Goal: Task Accomplishment & Management: Manage account settings

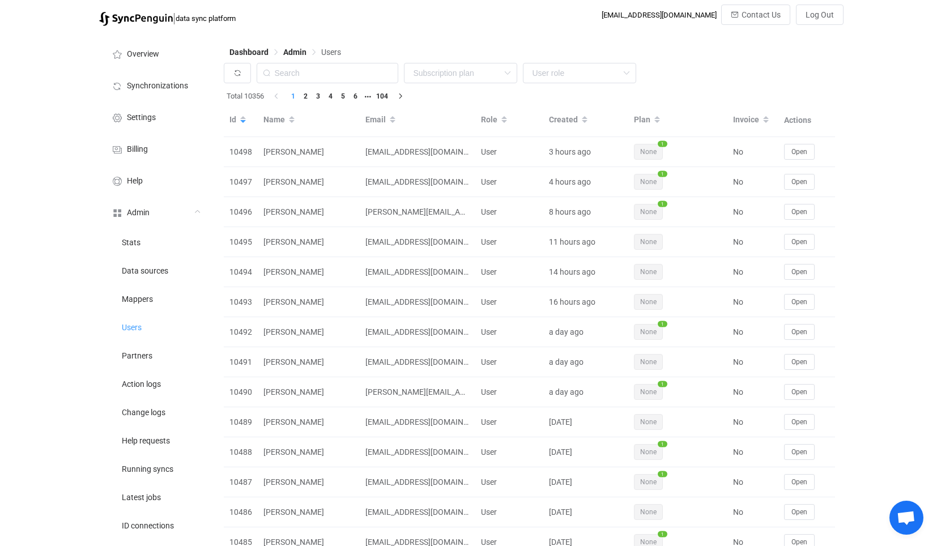
click at [160, 323] on li "Users" at bounding box center [155, 327] width 113 height 28
click at [364, 71] on input "text" at bounding box center [328, 73] width 142 height 20
type input "з"
type input "paul t"
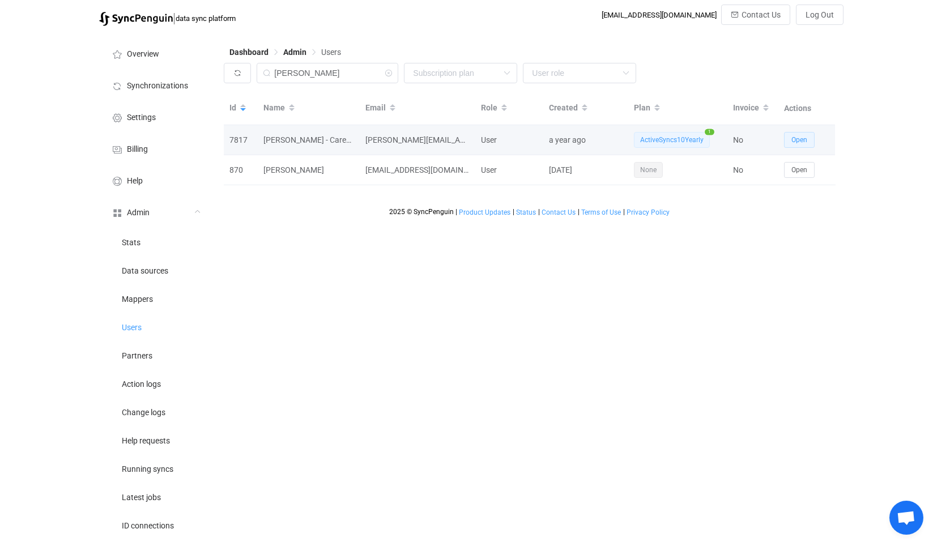
click at [808, 142] on button "Open" at bounding box center [799, 140] width 31 height 16
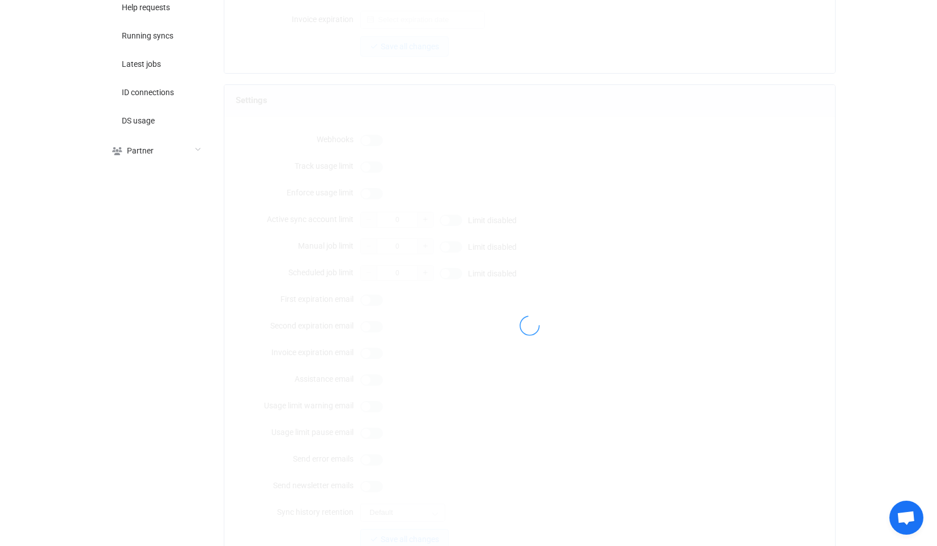
type input "paul.townsend@careerinnovation.com"
type input "[PERSON_NAME] - Career Innovation"
type input "14"
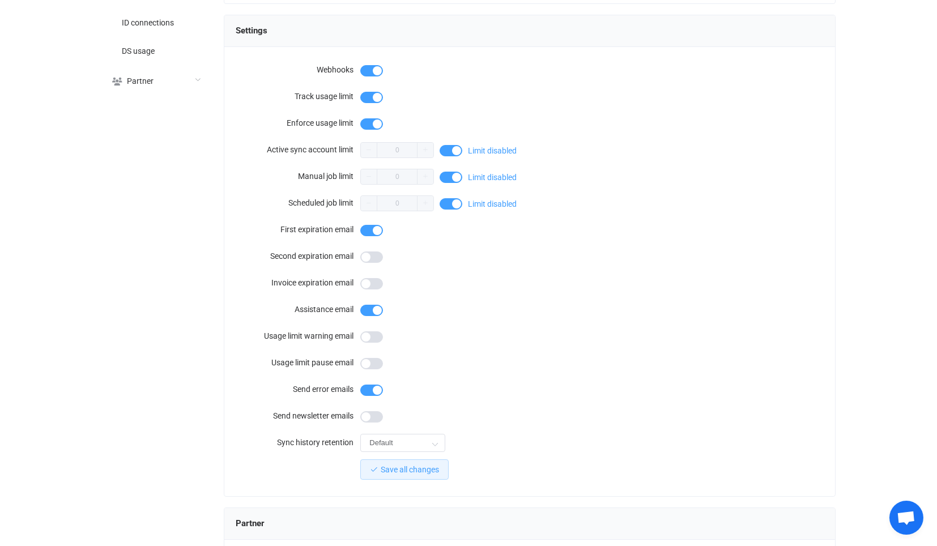
scroll to position [885, 0]
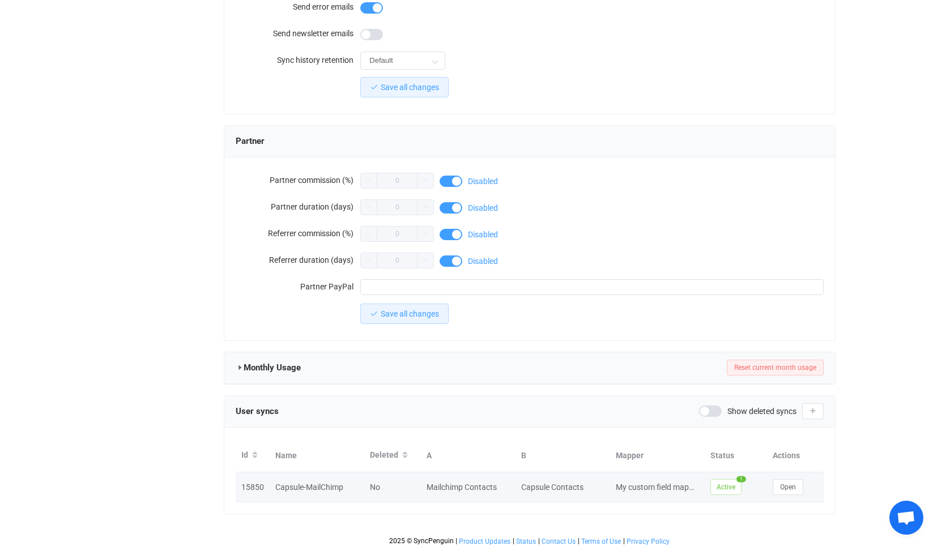
click at [782, 474] on td "Open" at bounding box center [795, 487] width 57 height 30
click at [786, 479] on button "Open" at bounding box center [788, 487] width 31 height 16
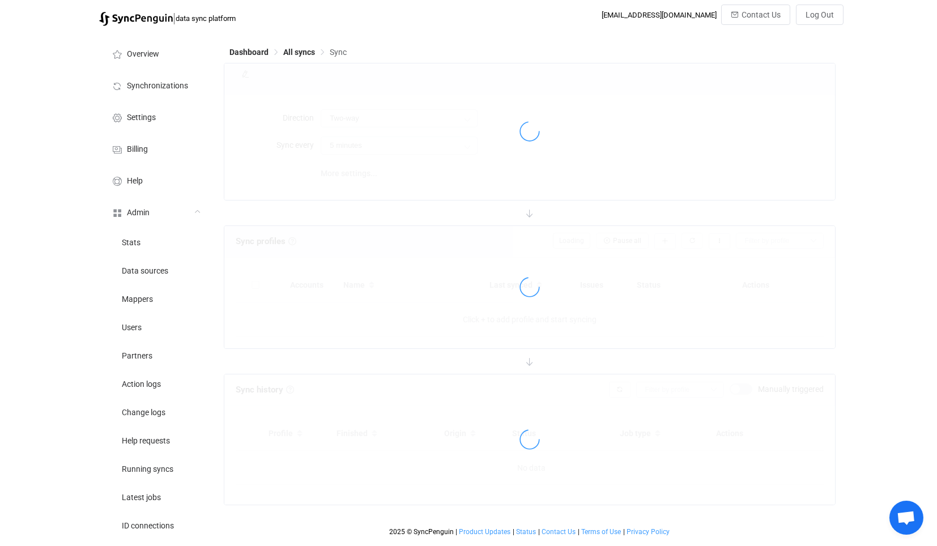
type input "10 minutes"
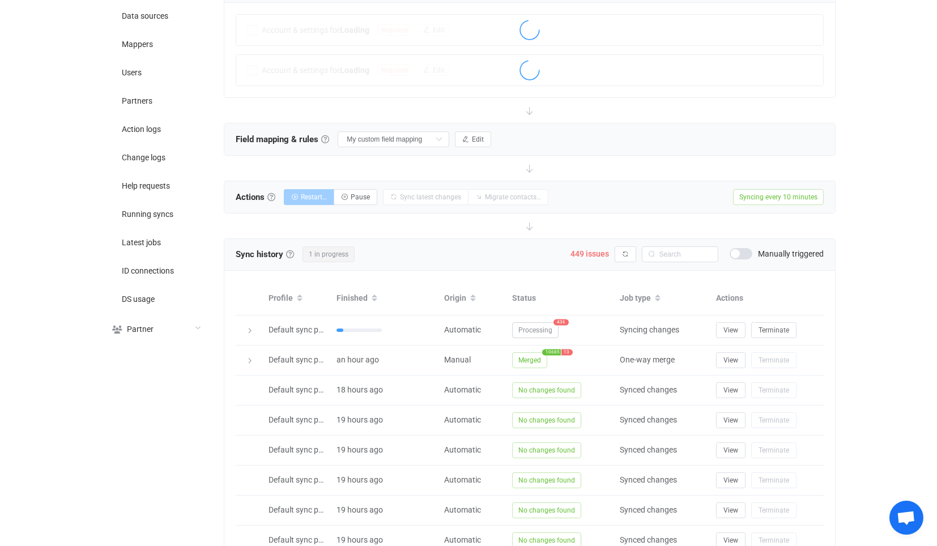
scroll to position [310, 0]
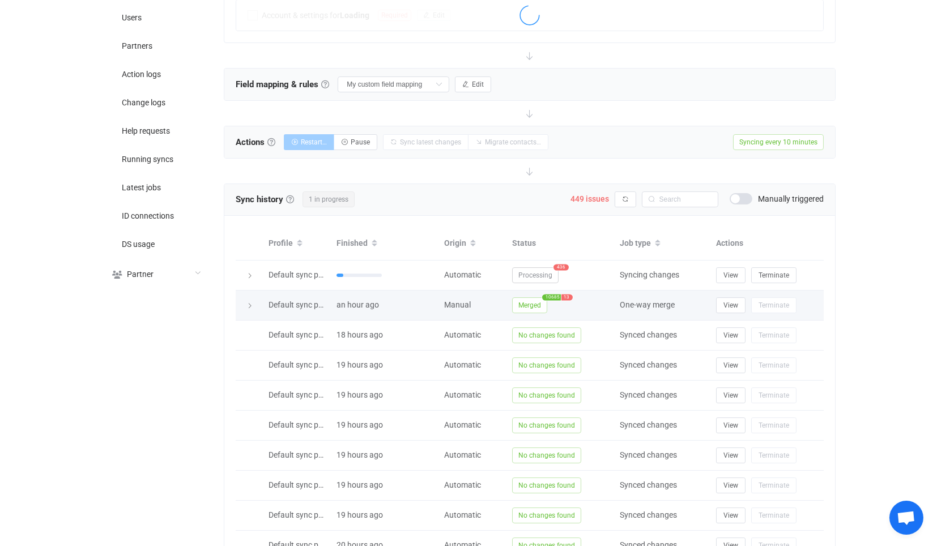
click at [529, 299] on span "Merged" at bounding box center [529, 305] width 35 height 16
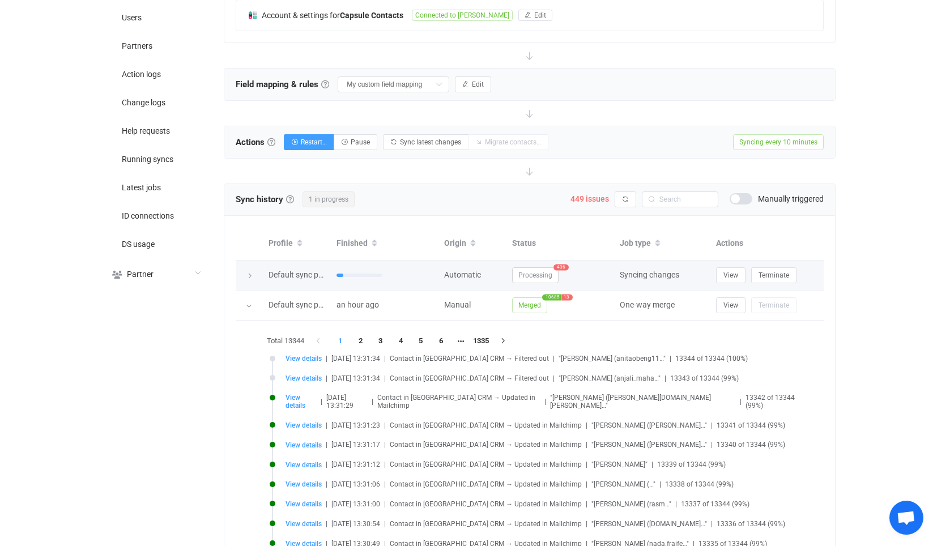
click at [535, 267] on span "Processing" at bounding box center [535, 275] width 46 height 16
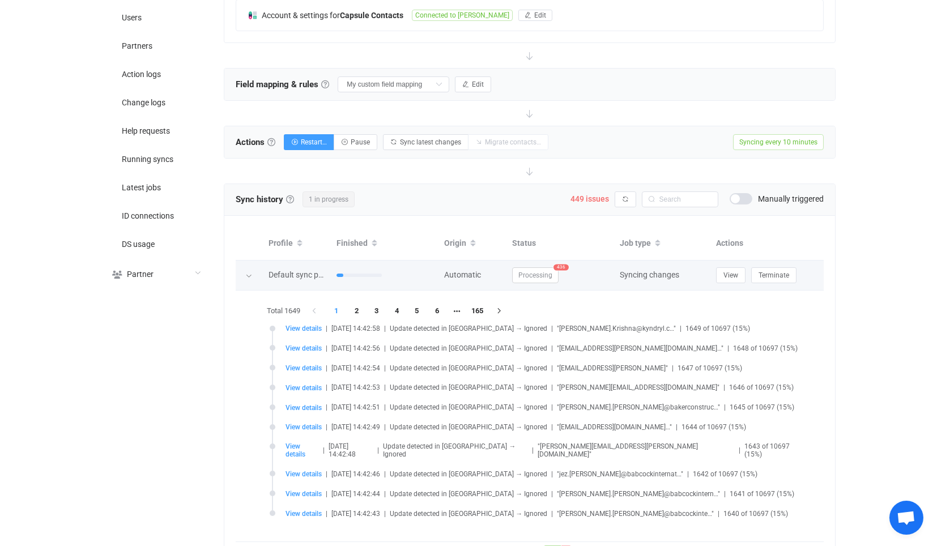
click at [533, 271] on span "Processing" at bounding box center [535, 275] width 46 height 16
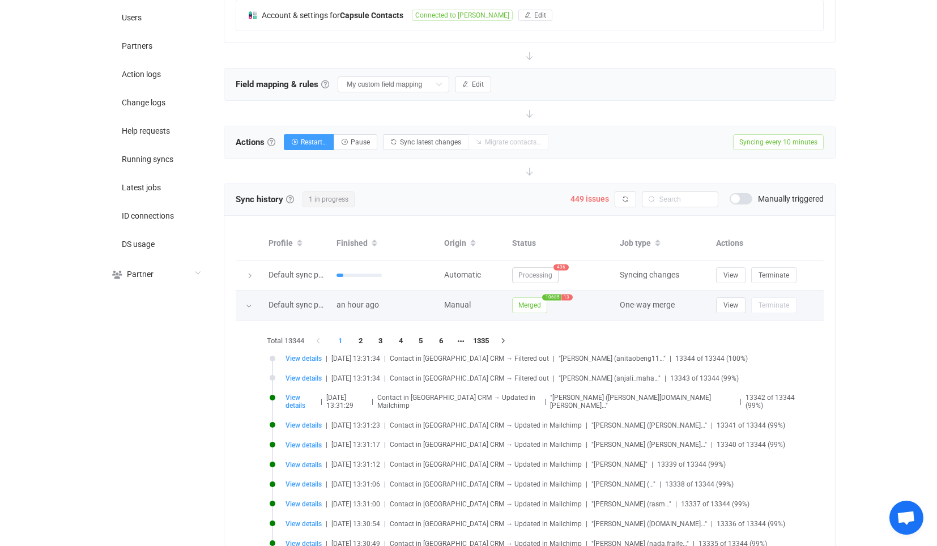
click at [532, 298] on span "Merged" at bounding box center [529, 305] width 35 height 16
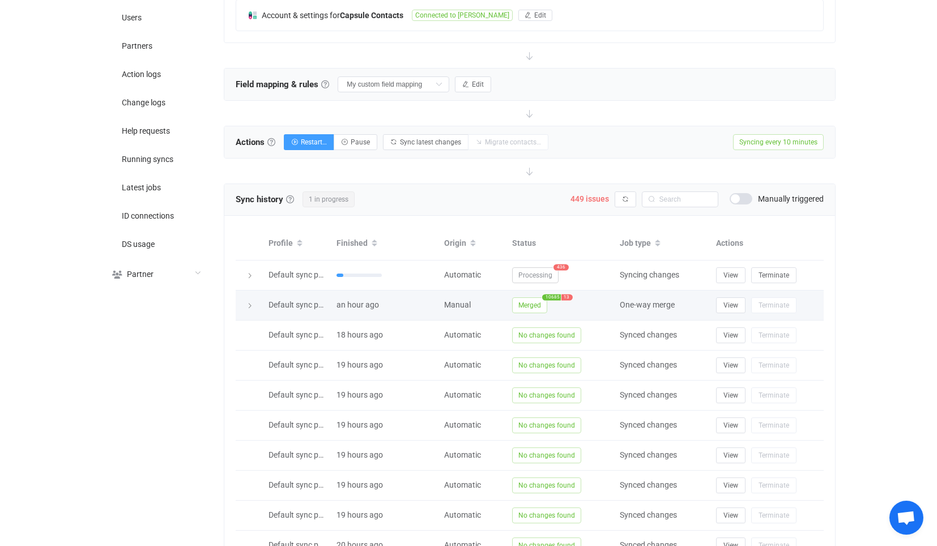
click at [532, 298] on span "Merged" at bounding box center [529, 305] width 35 height 16
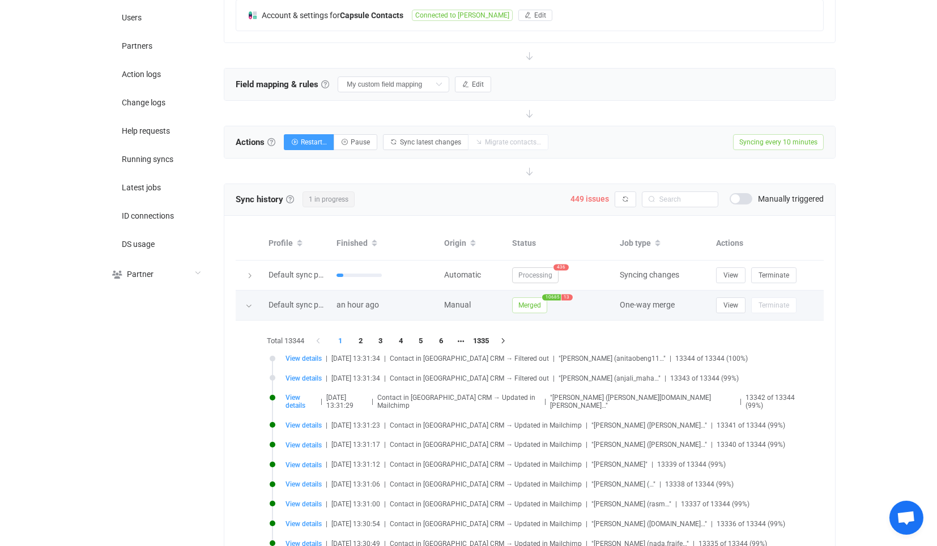
click at [531, 297] on span "Merged" at bounding box center [529, 305] width 35 height 16
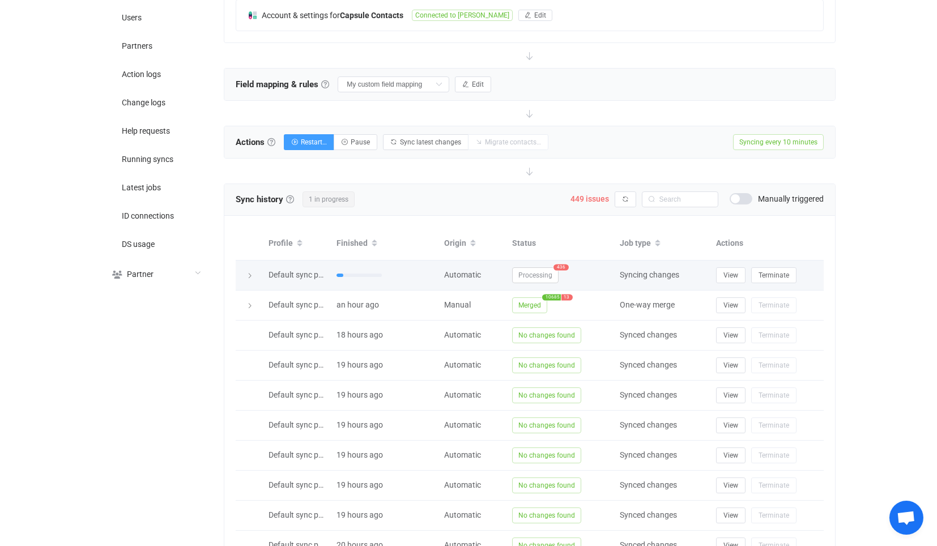
click at [536, 270] on span "Processing" at bounding box center [535, 275] width 46 height 16
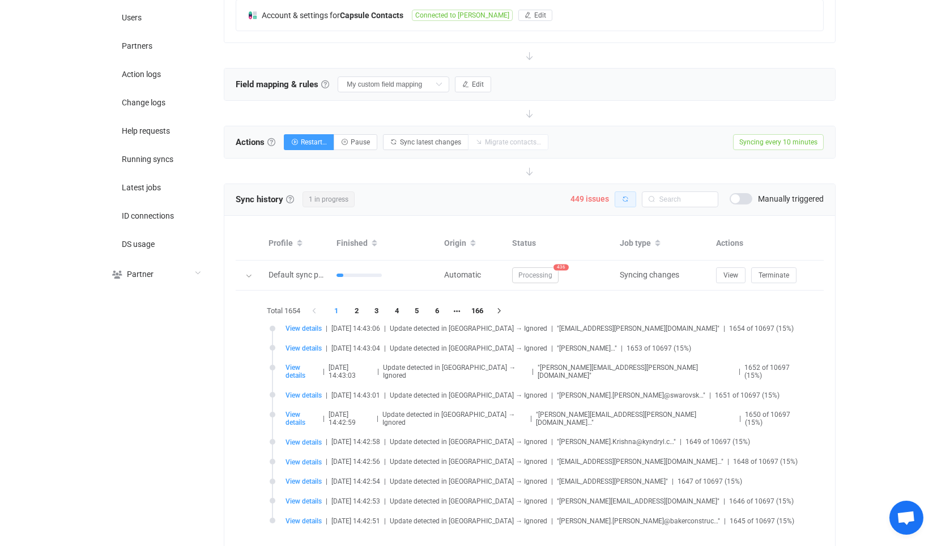
click at [626, 196] on icon "button" at bounding box center [625, 199] width 7 height 7
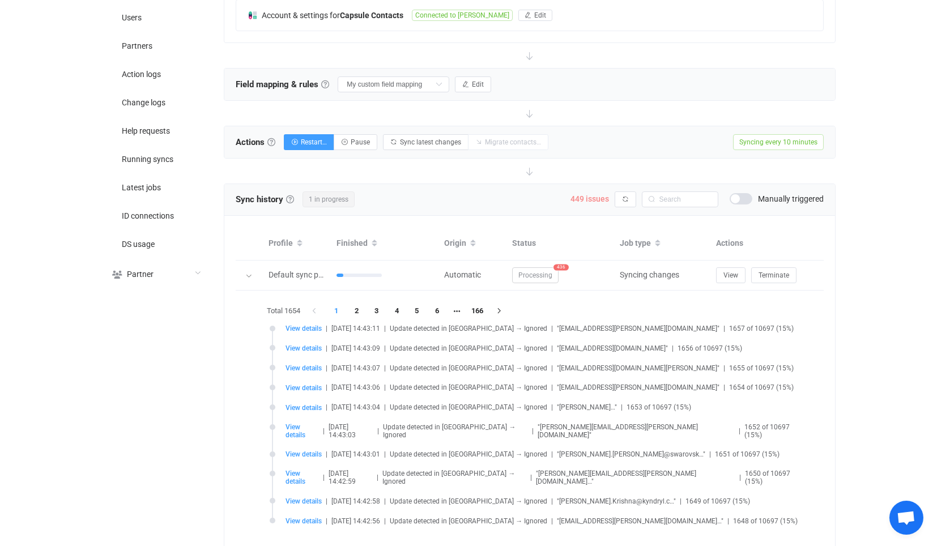
click at [578, 194] on span "449 issues" at bounding box center [589, 198] width 39 height 9
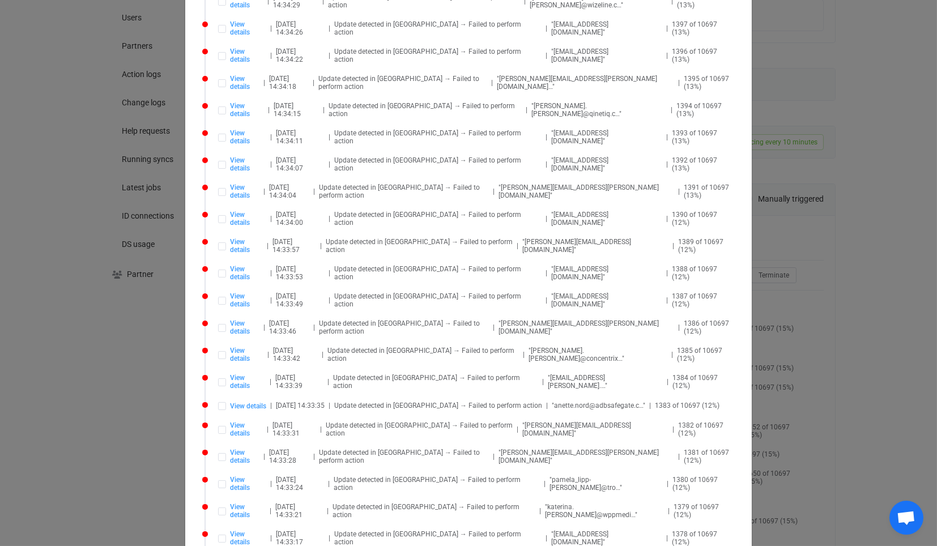
scroll to position [944, 0]
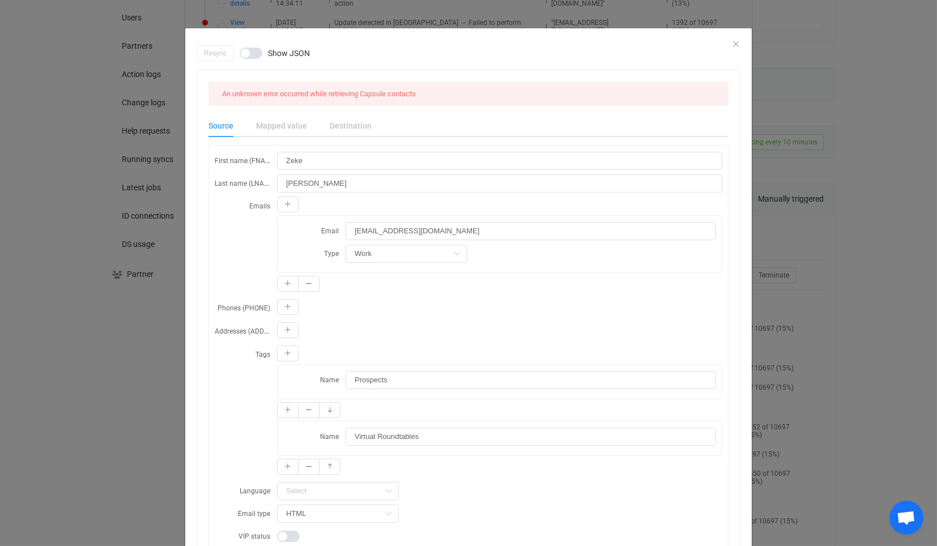
scroll to position [388, 0]
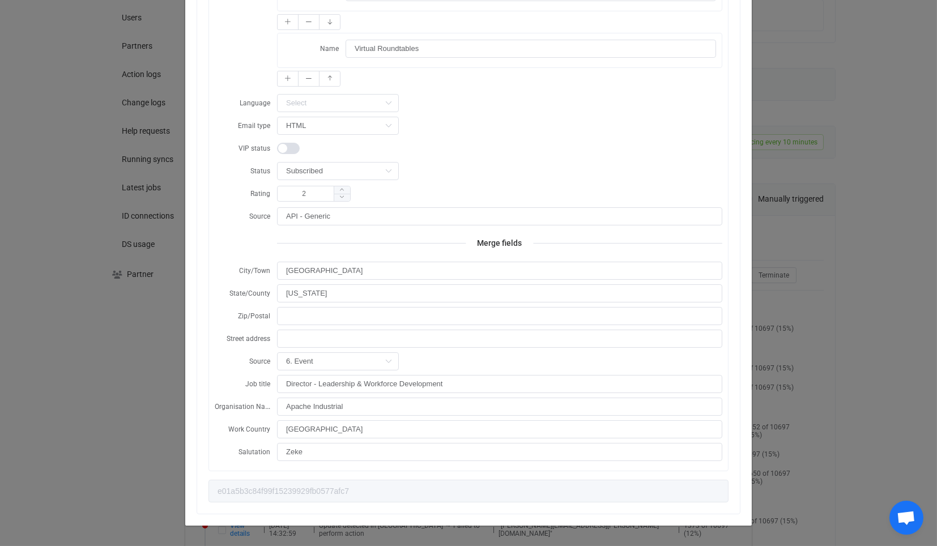
click at [100, 339] on div "Resync Show JSON An unknown error occurred while retrieving Capsule contacts So…" at bounding box center [468, 273] width 937 height 546
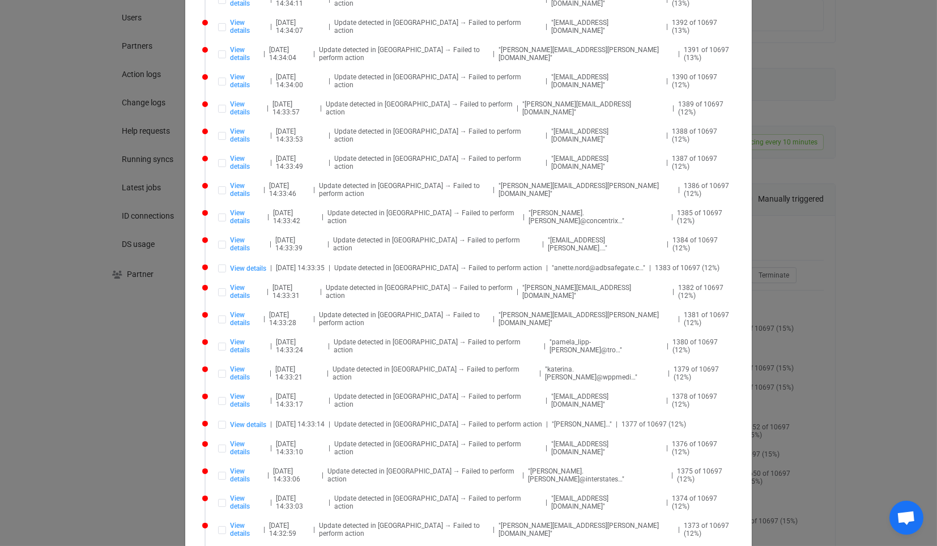
click at [829, 344] on div "Syncing issues Delete all Retry all View details | 2025-09-29 14:35:53 | Update…" at bounding box center [468, 273] width 937 height 546
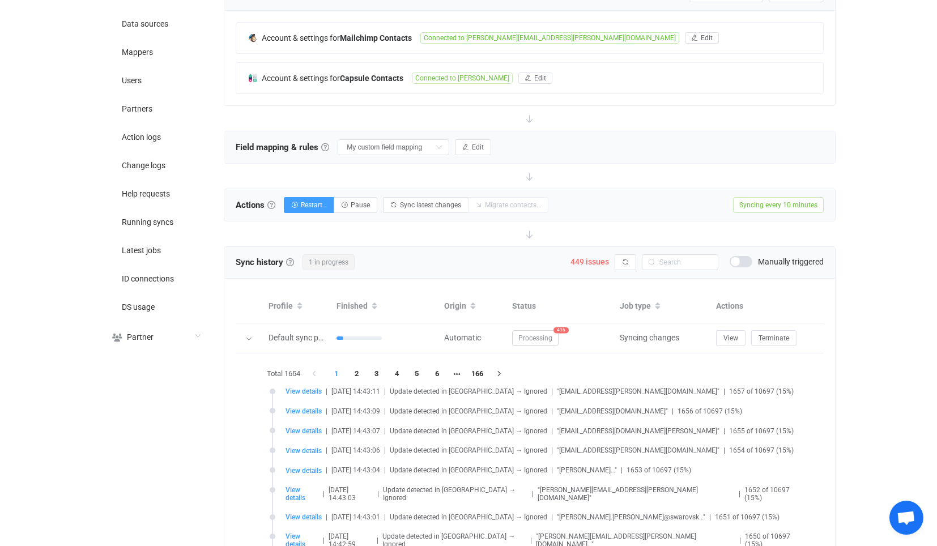
scroll to position [58, 0]
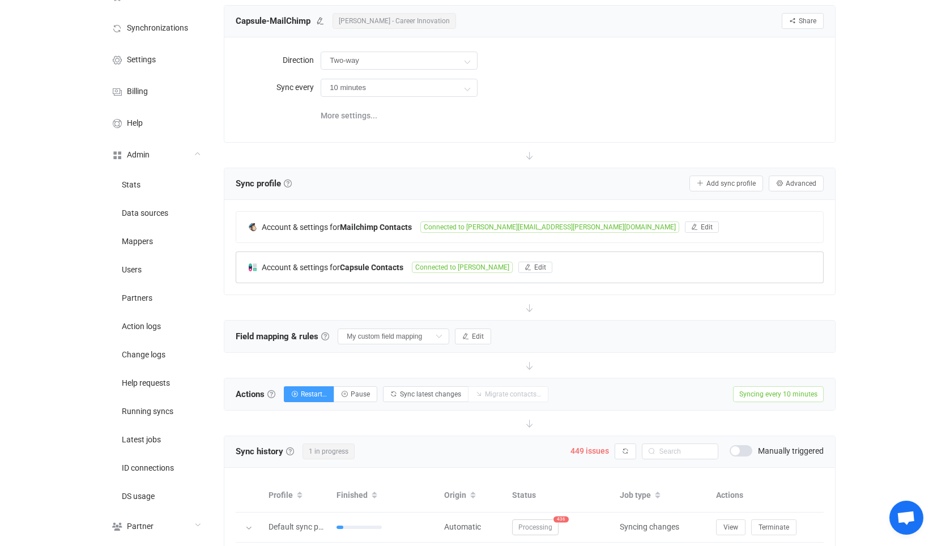
click at [416, 271] on div "Account & settings for Capsule Contacts Connected to Paul Townsend Edit" at bounding box center [529, 267] width 586 height 31
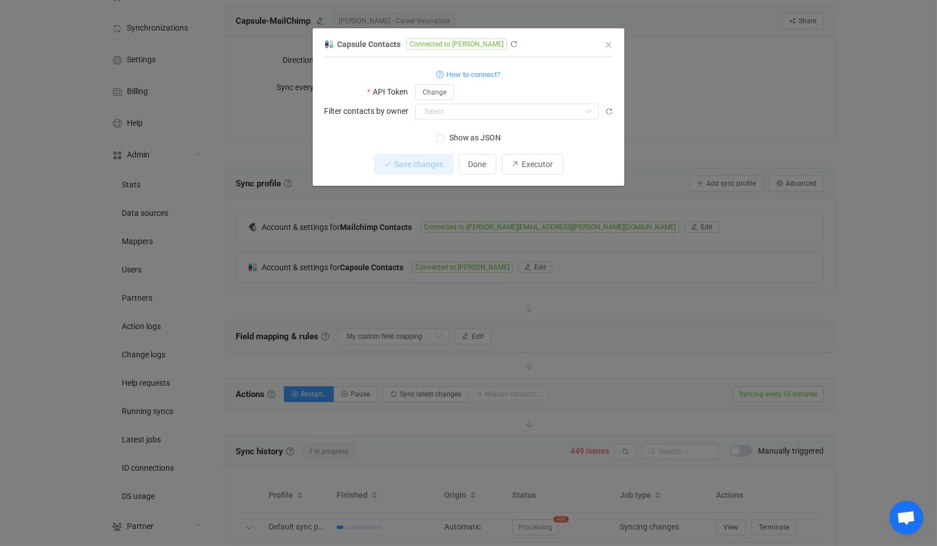
click at [671, 361] on div "Capsule Contacts Connected to Paul Townsend 1 { { "apiToken": "***" } Standard …" at bounding box center [468, 273] width 937 height 546
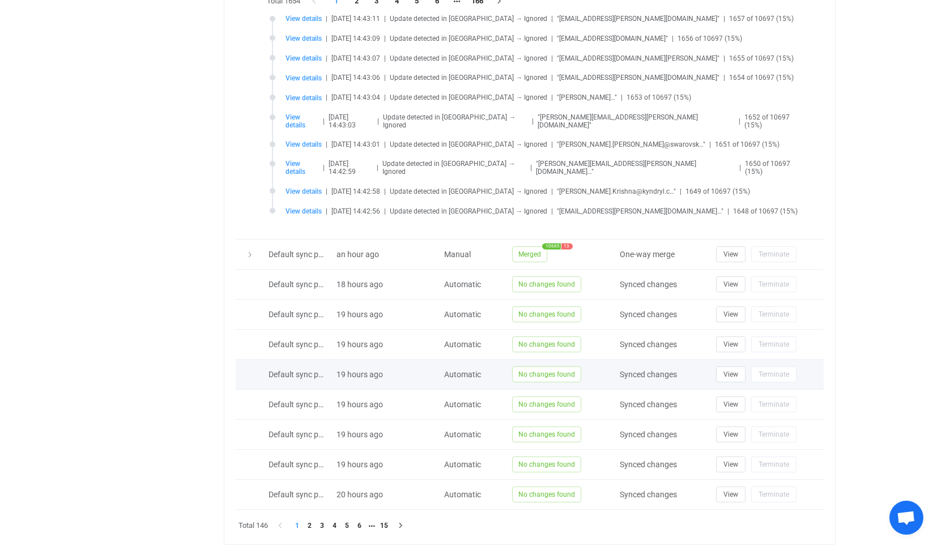
scroll to position [624, 0]
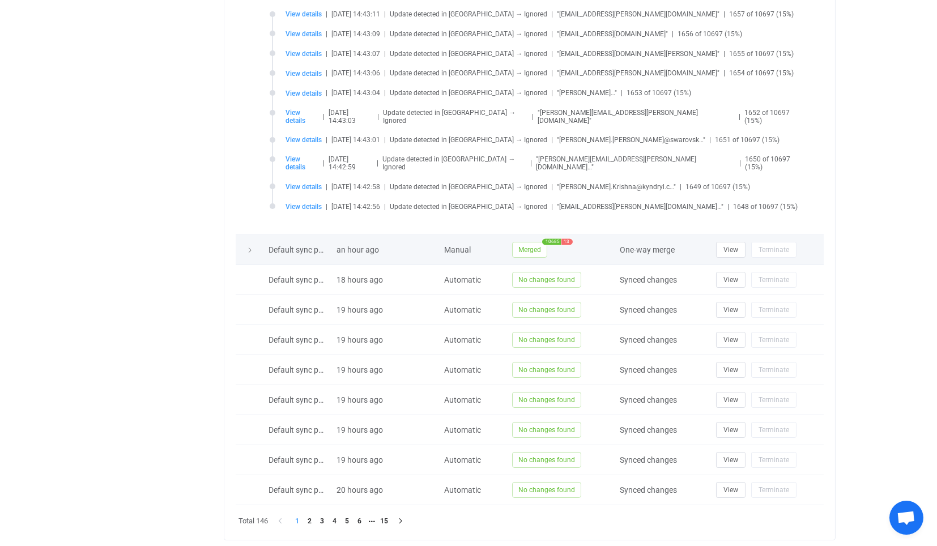
click at [532, 242] on span "Merged" at bounding box center [529, 250] width 35 height 16
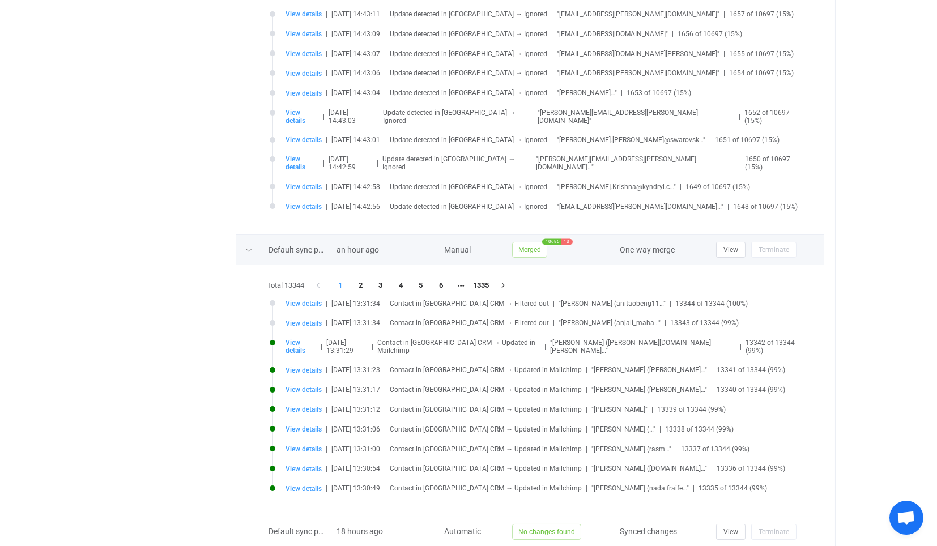
click at [531, 242] on span "Merged" at bounding box center [529, 250] width 35 height 16
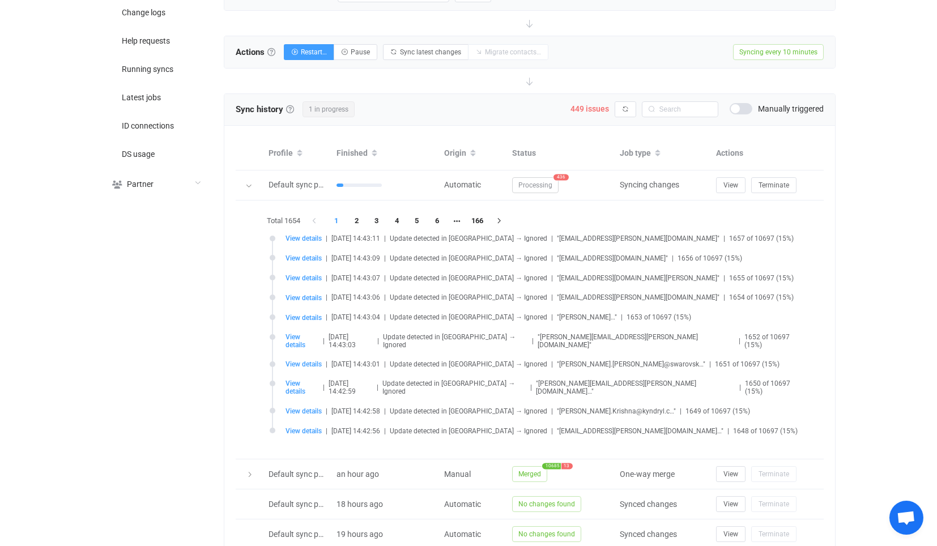
scroll to position [373, 0]
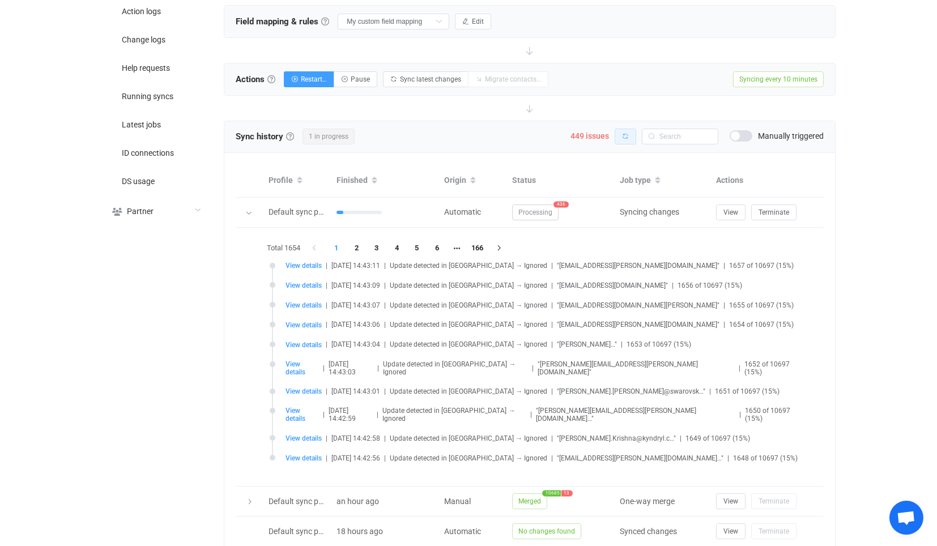
click at [632, 129] on button "button" at bounding box center [626, 137] width 22 height 16
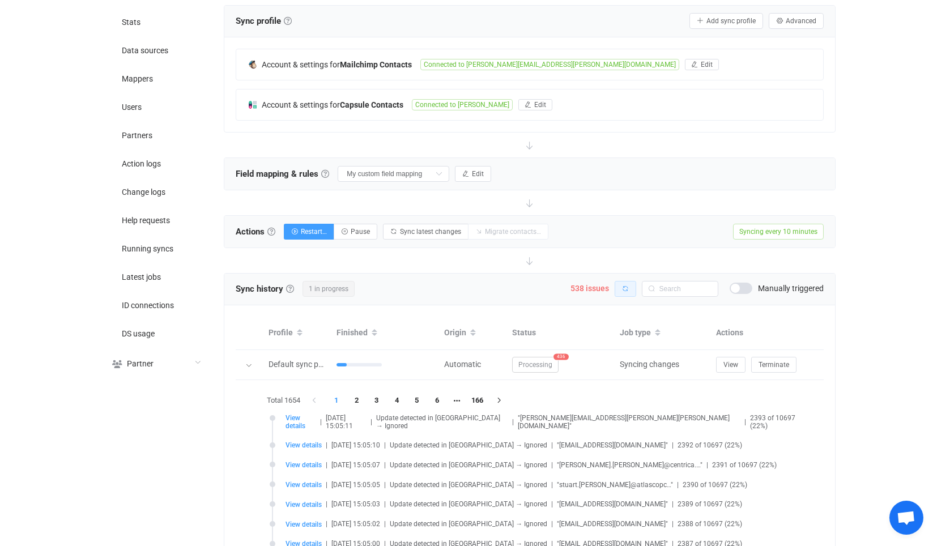
scroll to position [247, 0]
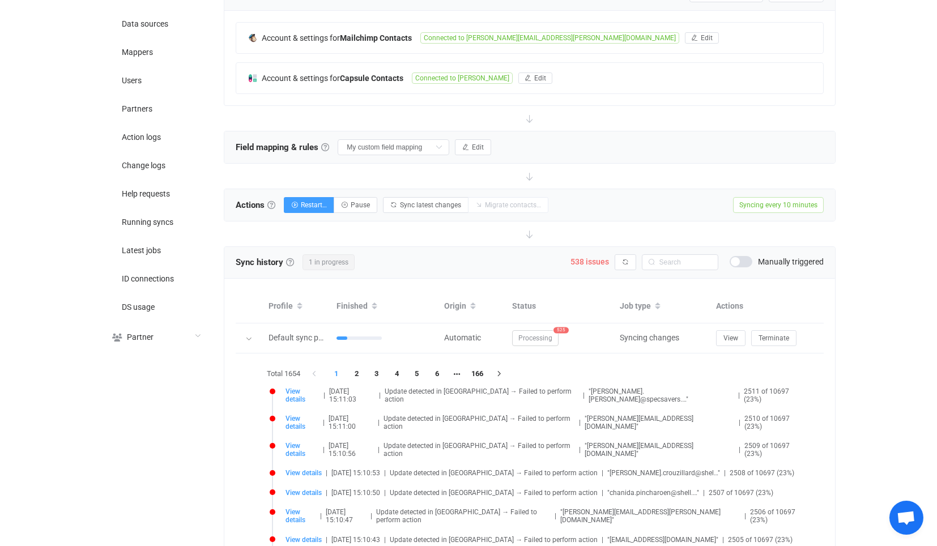
click at [621, 247] on div "Sync history History Sync history All sync executions are recorded in the sync …" at bounding box center [529, 263] width 610 height 32
click at [623, 254] on button "button" at bounding box center [626, 262] width 22 height 16
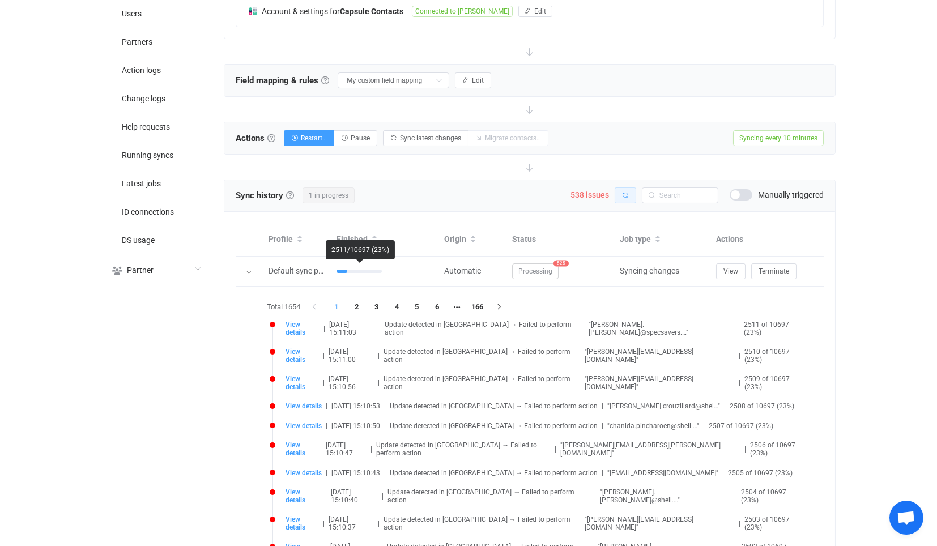
scroll to position [310, 0]
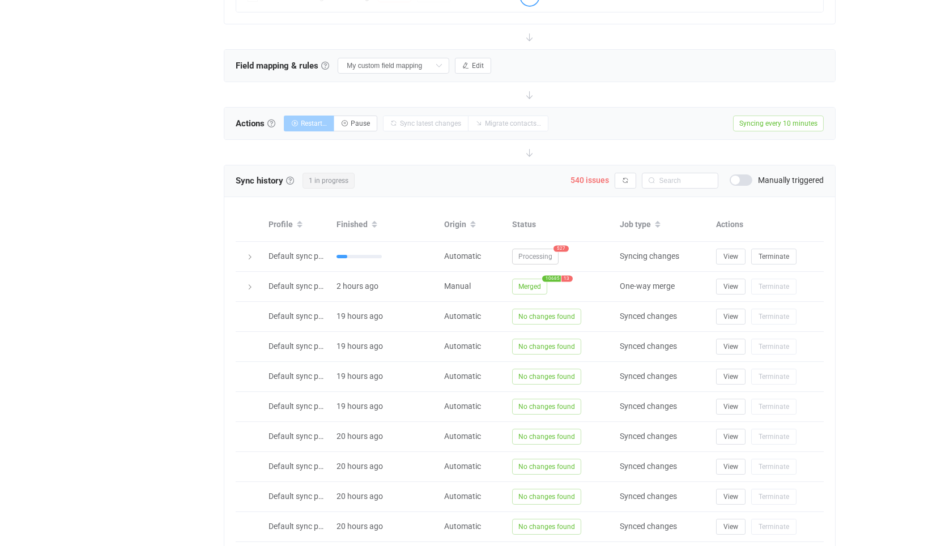
scroll to position [275, 0]
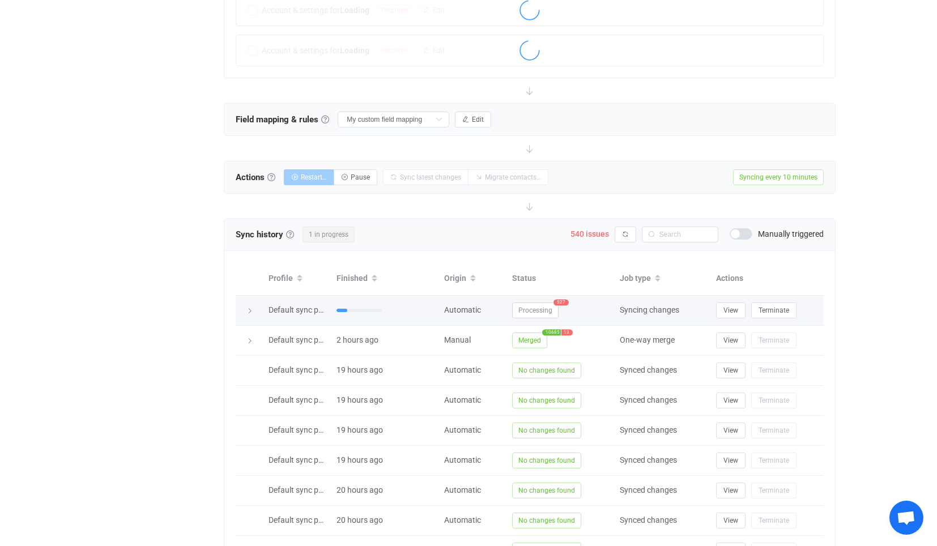
click at [546, 309] on span "Processing" at bounding box center [535, 310] width 46 height 16
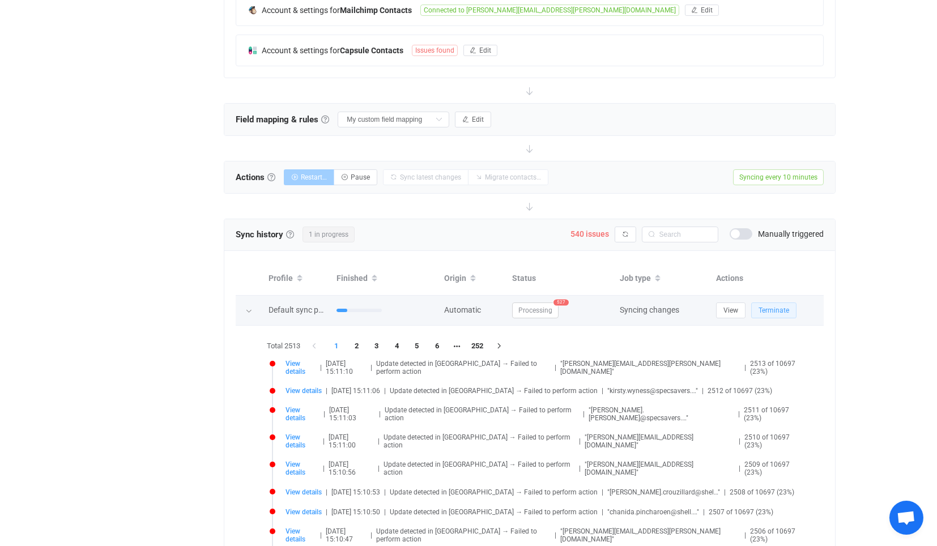
click at [778, 306] on span "Terminate" at bounding box center [773, 310] width 31 height 8
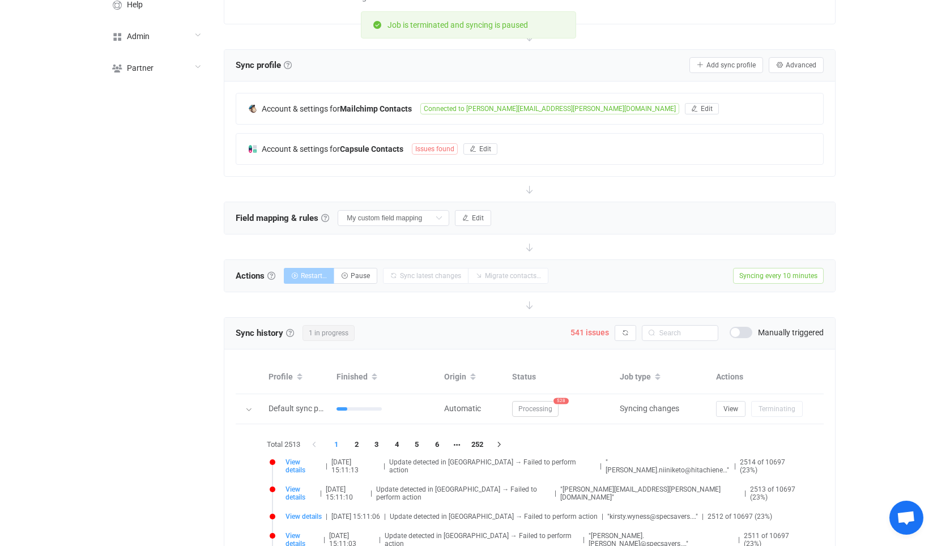
scroll to position [148, 0]
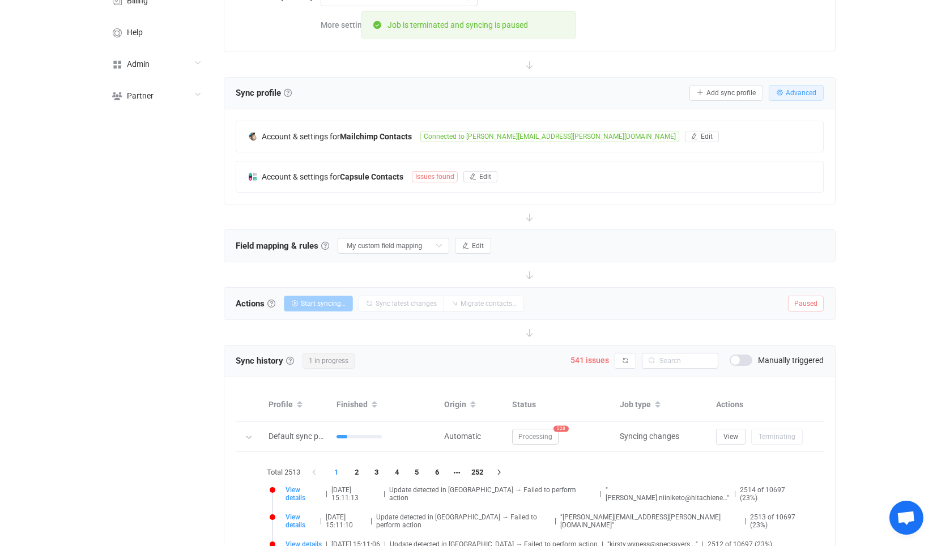
click at [793, 85] on button "Advanced" at bounding box center [796, 93] width 55 height 16
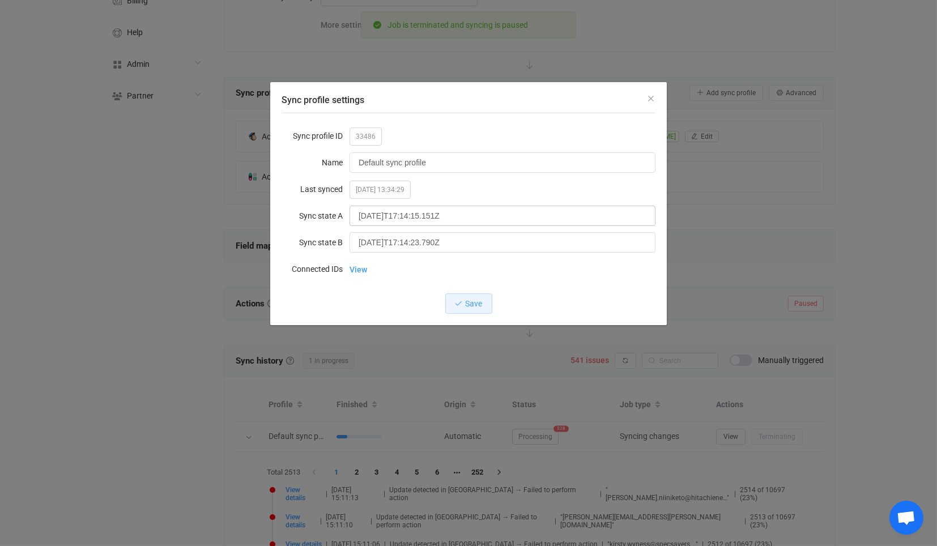
click at [649, 205] on div "Sync profile ID 33486 Name Default sync profile Last synced 2025-09-29 13:34:29…" at bounding box center [468, 219] width 397 height 212
click at [641, 213] on icon "Sync profile settings" at bounding box center [645, 216] width 14 height 23
click at [646, 242] on icon "Sync profile settings" at bounding box center [645, 243] width 14 height 23
click at [456, 295] on button "Save" at bounding box center [468, 303] width 47 height 20
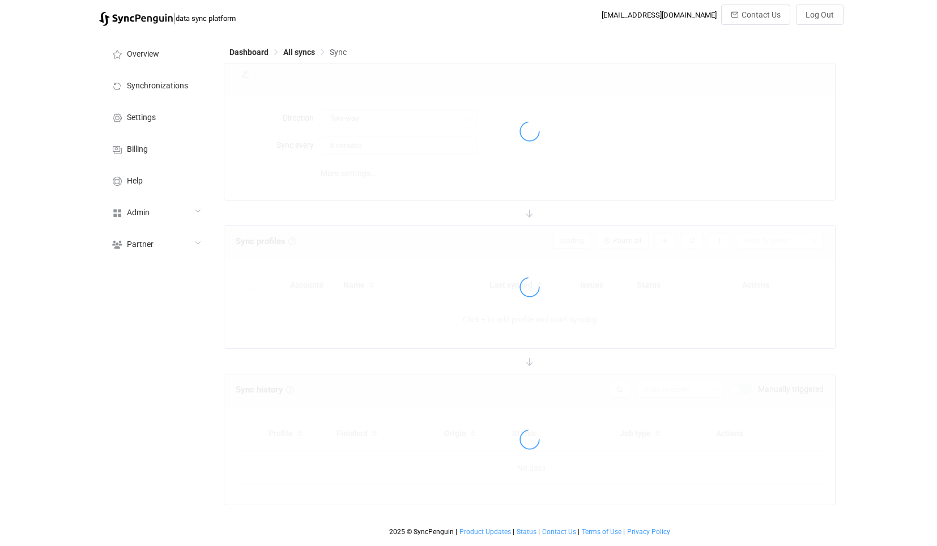
type input "10 minutes"
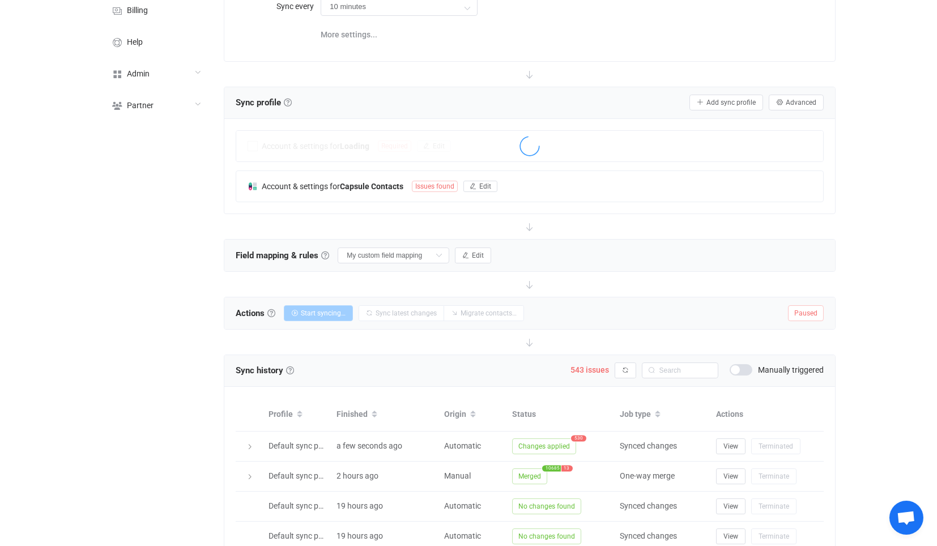
scroll to position [184, 0]
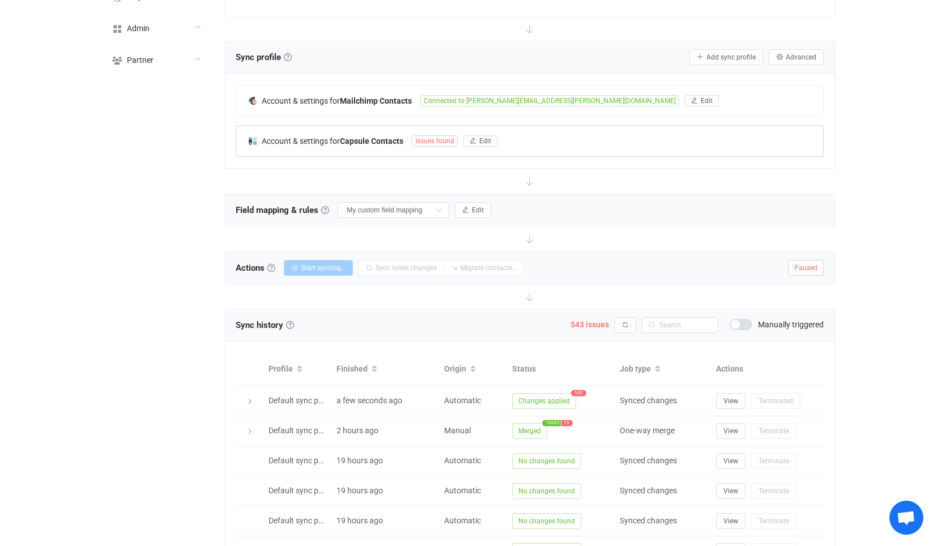
click at [391, 141] on b "Capsule Contacts" at bounding box center [371, 141] width 63 height 9
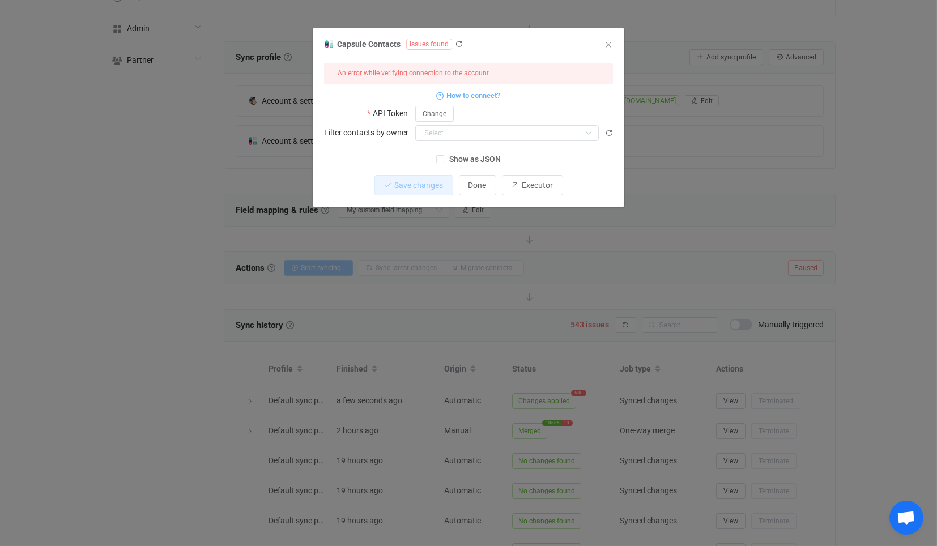
click at [468, 159] on span "Show as JSON" at bounding box center [472, 159] width 57 height 11
click at [444, 155] on input "Show as JSON" at bounding box center [444, 155] width 0 height 0
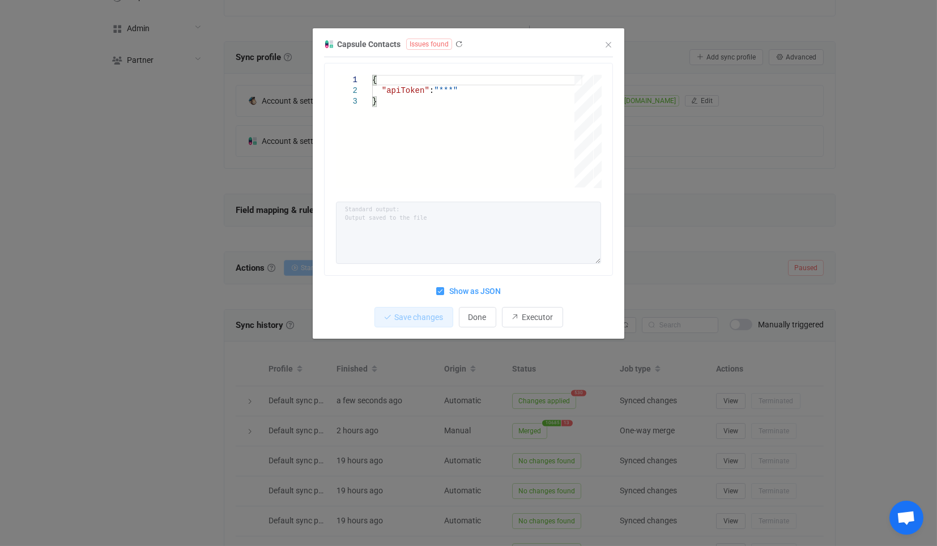
click at [480, 282] on div "1 2 3 { "apiToken" : "***" } { "apiToken": "***" } Standard output: Output save…" at bounding box center [468, 181] width 289 height 236
click at [480, 288] on span "Show as JSON" at bounding box center [472, 291] width 57 height 11
click at [444, 287] on input "Show as JSON" at bounding box center [444, 287] width 0 height 0
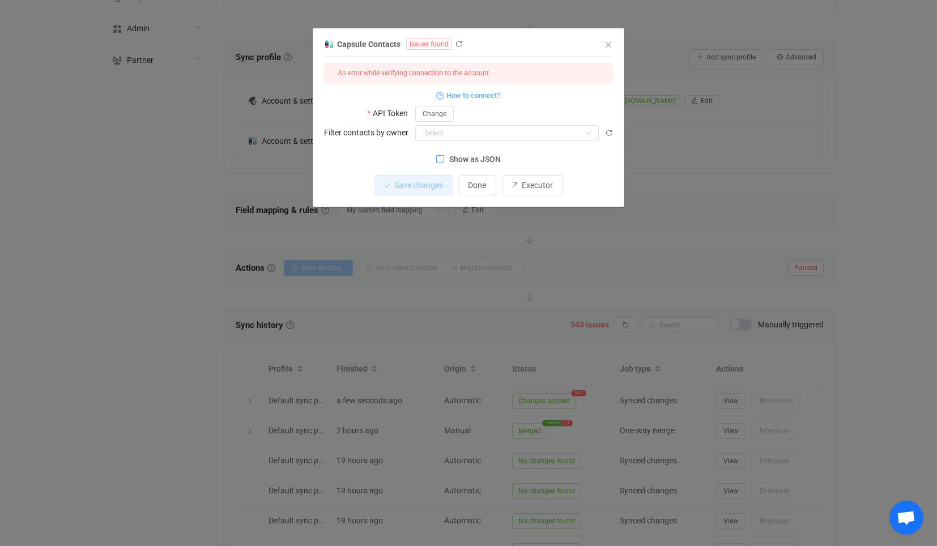
click at [814, 259] on div "Capsule Contacts Issues found 1 { { "apiToken": "***" } Standard output: Output…" at bounding box center [468, 273] width 937 height 546
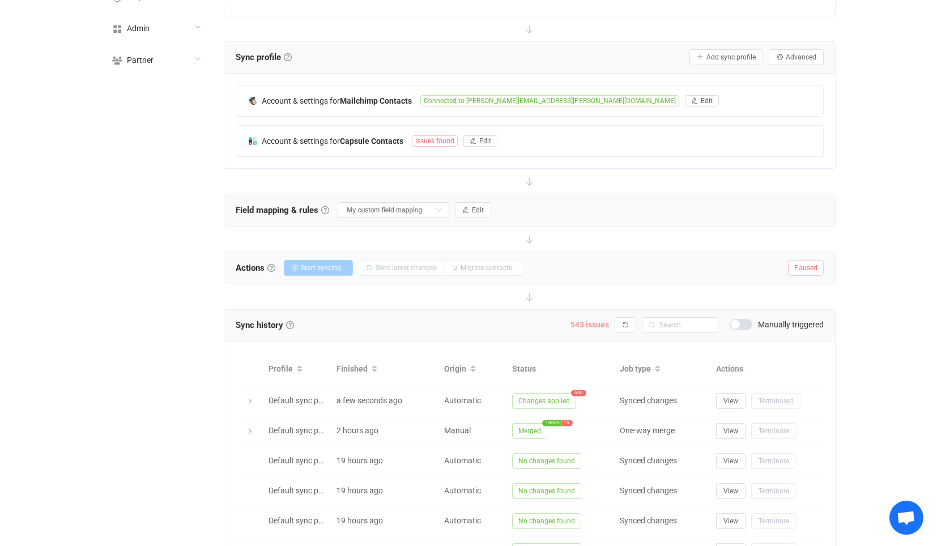
click at [600, 323] on span "543 issues" at bounding box center [589, 324] width 39 height 9
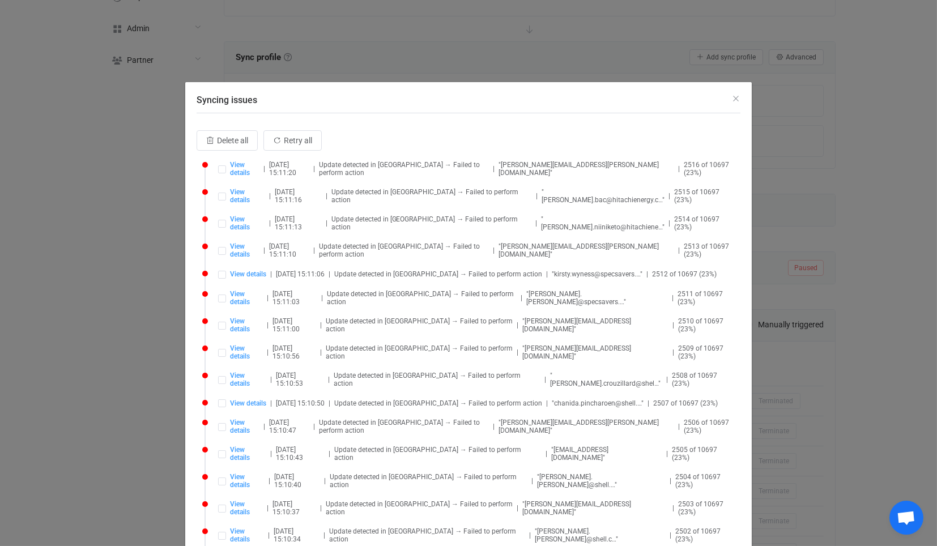
click at [914, 357] on div "Syncing issues Delete all Retry all View details | 2025-09-29 15:11:20 | Update…" at bounding box center [468, 273] width 937 height 546
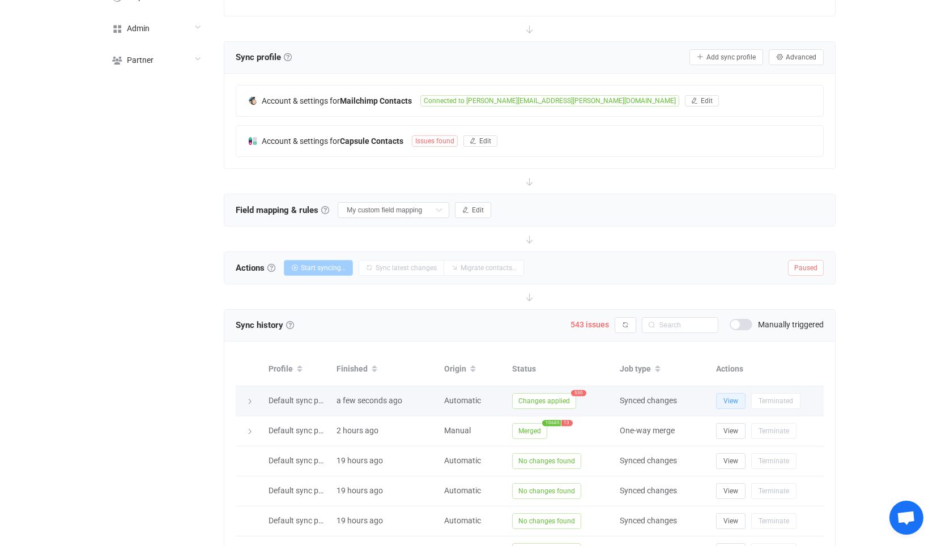
click at [729, 397] on span "View" at bounding box center [730, 401] width 15 height 8
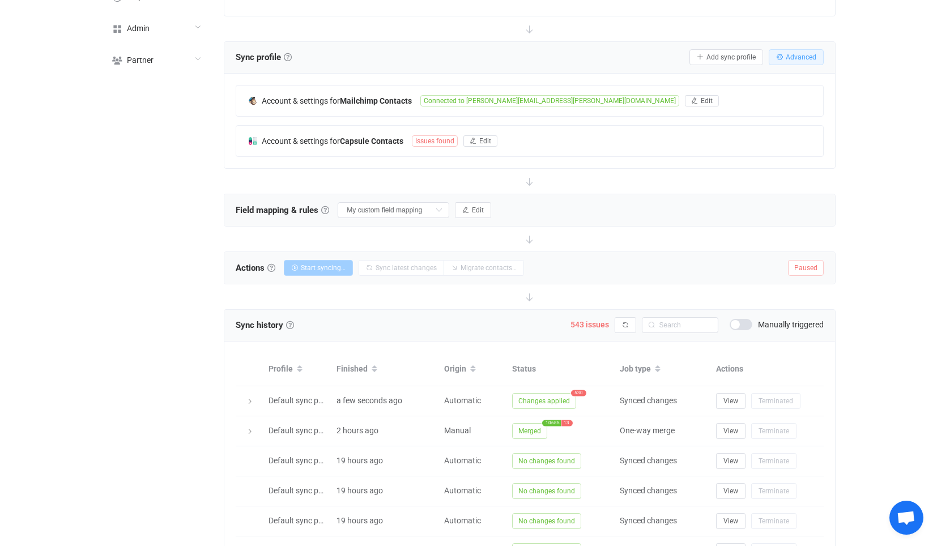
click at [807, 49] on button "Advanced" at bounding box center [796, 57] width 55 height 16
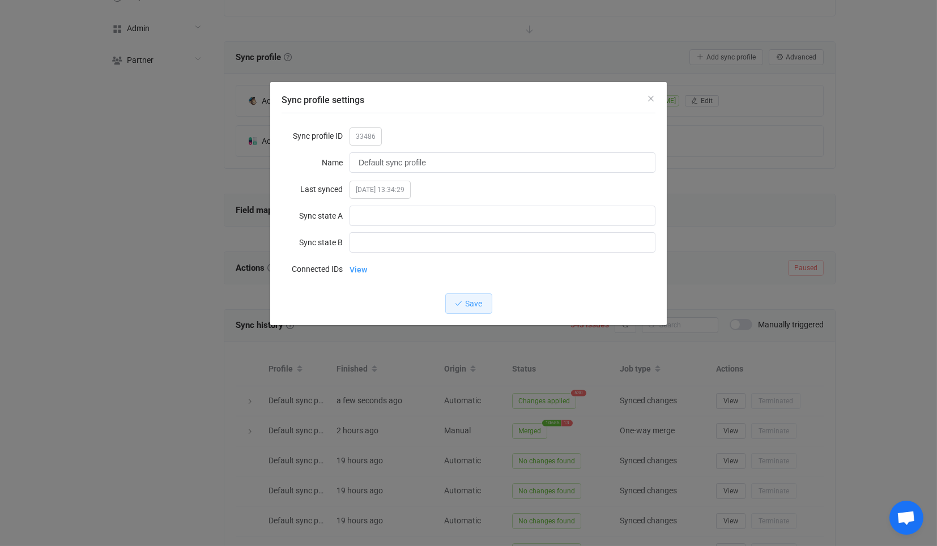
click at [782, 215] on div "Sync profile settings Sync profile ID 33486 Name Default sync profile Last sync…" at bounding box center [468, 273] width 937 height 546
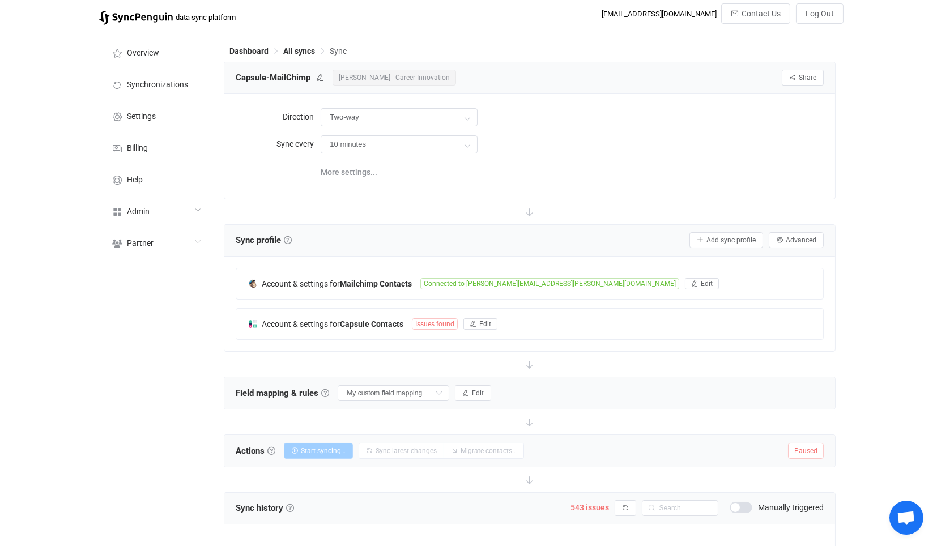
scroll to position [0, 0]
click at [758, 234] on button "Add sync profile" at bounding box center [726, 241] width 74 height 16
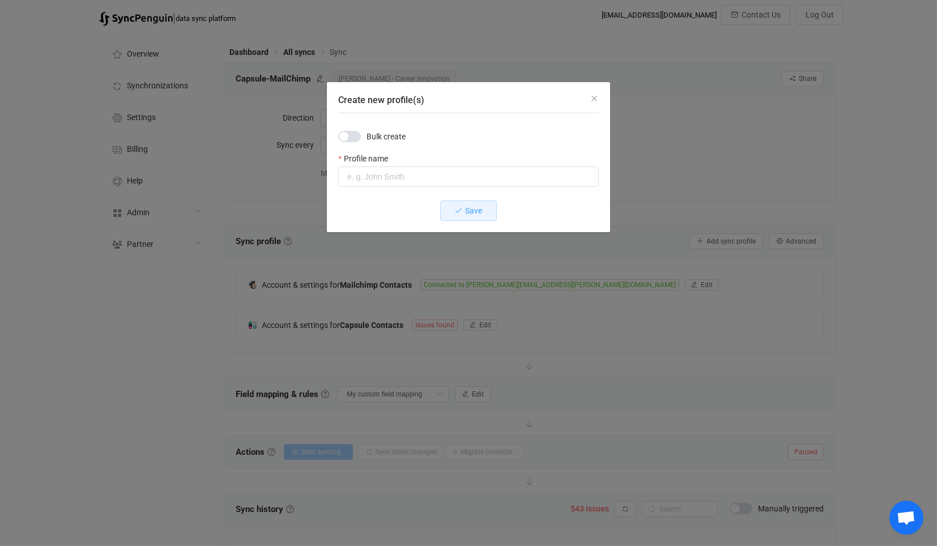
click at [792, 236] on div "Create new profile(s) Bulk create Profile name Save" at bounding box center [468, 273] width 937 height 546
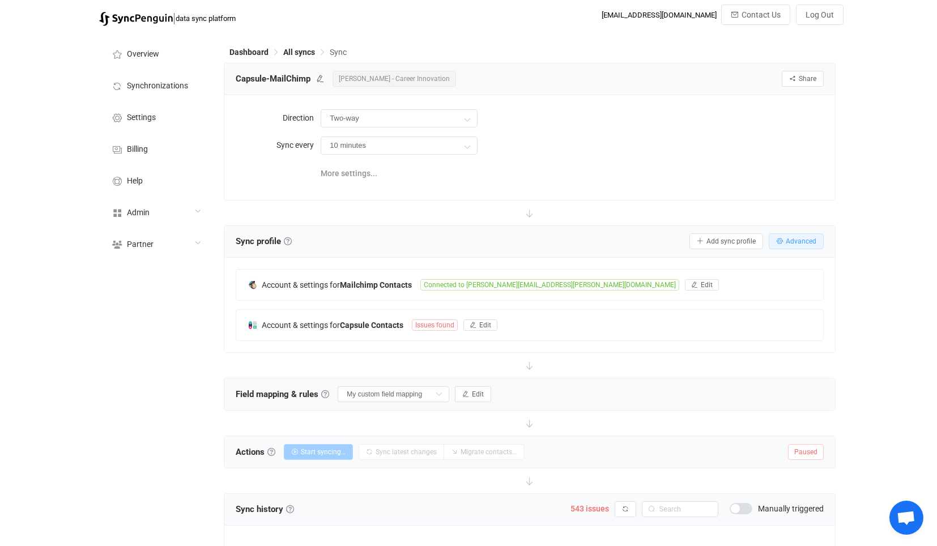
click at [799, 236] on div "Capsule-MailChimp Paul Townsend - Career Innovation Share Sync sharing Directio…" at bounding box center [529, 484] width 611 height 842
click at [796, 237] on span "Advanced" at bounding box center [801, 241] width 31 height 8
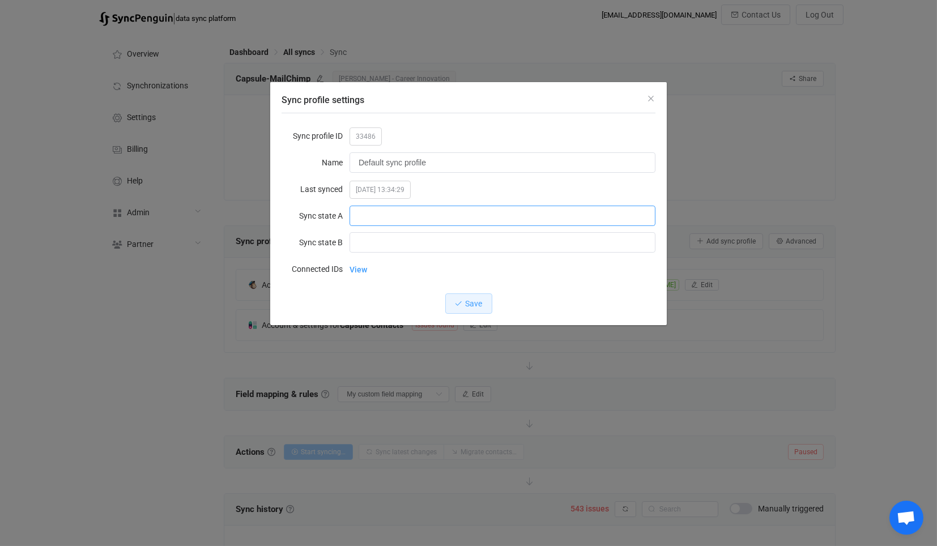
click at [410, 215] on input "Sync profile settings" at bounding box center [502, 216] width 306 height 20
paste input "2025-09-29T12:14:00Z"
type input "2025-09-29T12:14:00Z"
click at [406, 248] on input "Sync profile settings" at bounding box center [502, 242] width 306 height 20
paste input "2025-09-29T12:14:00Z"
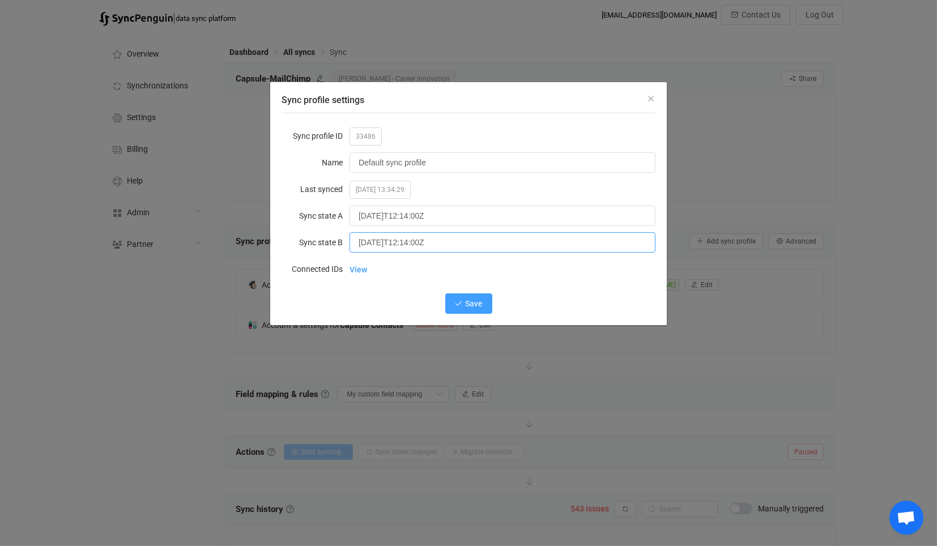
type input "2025-09-29T12:14:00Z"
click at [465, 295] on button "Save" at bounding box center [468, 303] width 47 height 20
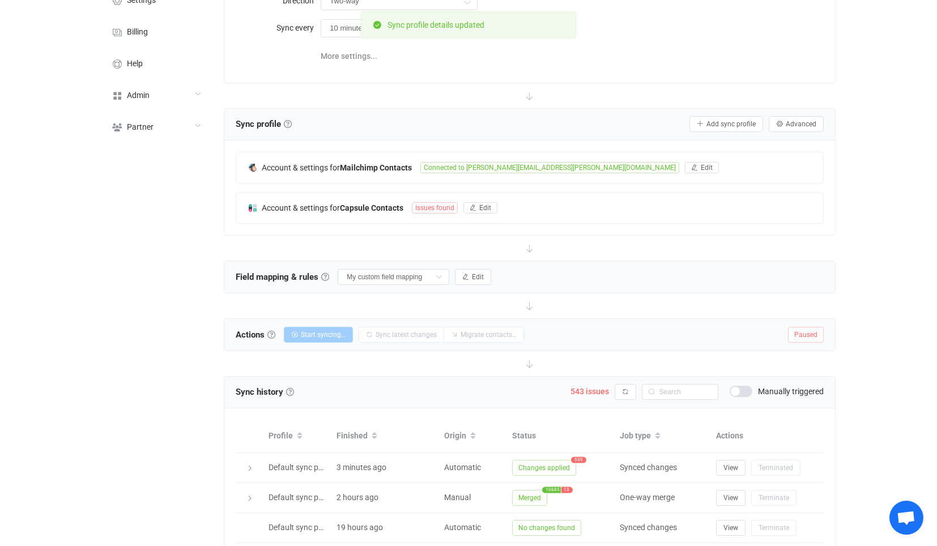
scroll to position [126, 0]
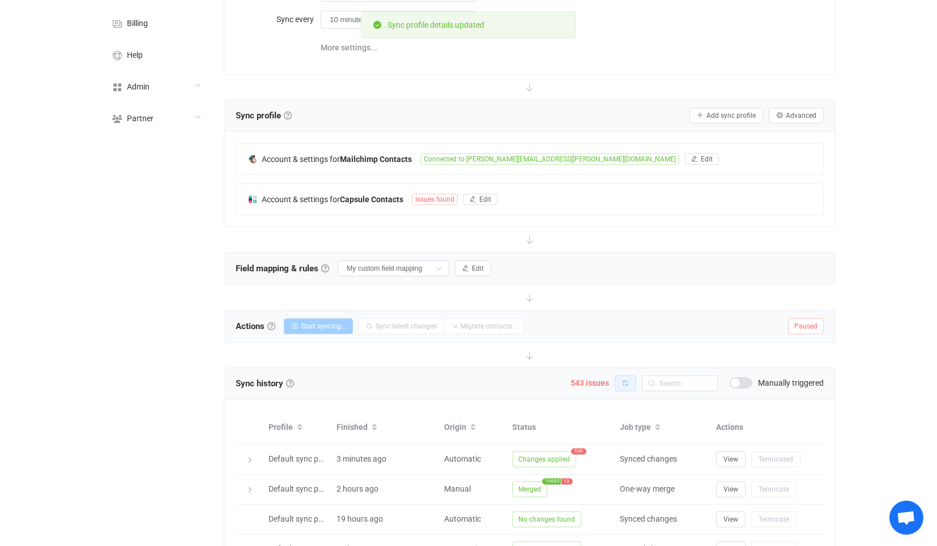
click at [629, 379] on button "button" at bounding box center [626, 384] width 22 height 16
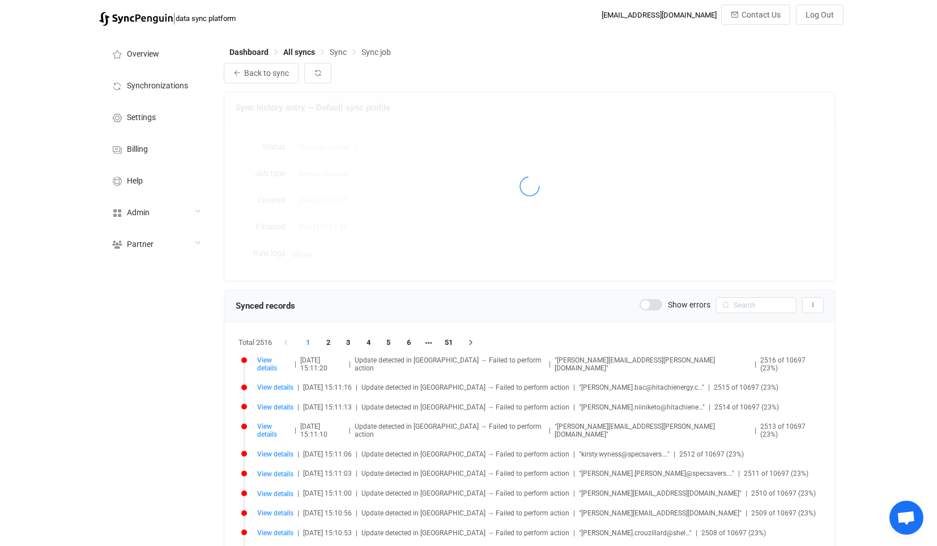
click at [376, 229] on div at bounding box center [529, 186] width 610 height 188
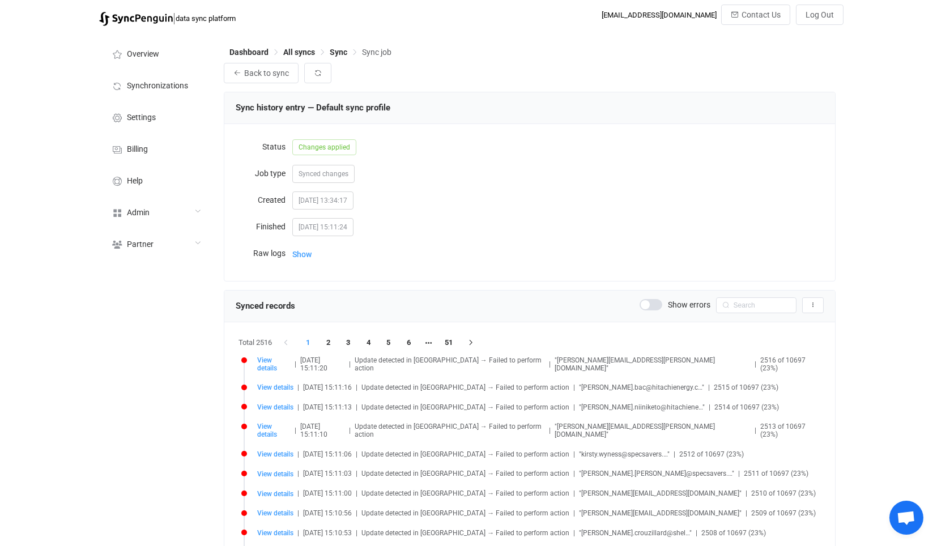
click at [306, 265] on div "Sync history entry — Default sync profile Status Changes applied Job type Synce…" at bounding box center [529, 186] width 611 height 189
click at [302, 251] on span "Show" at bounding box center [301, 254] width 19 height 23
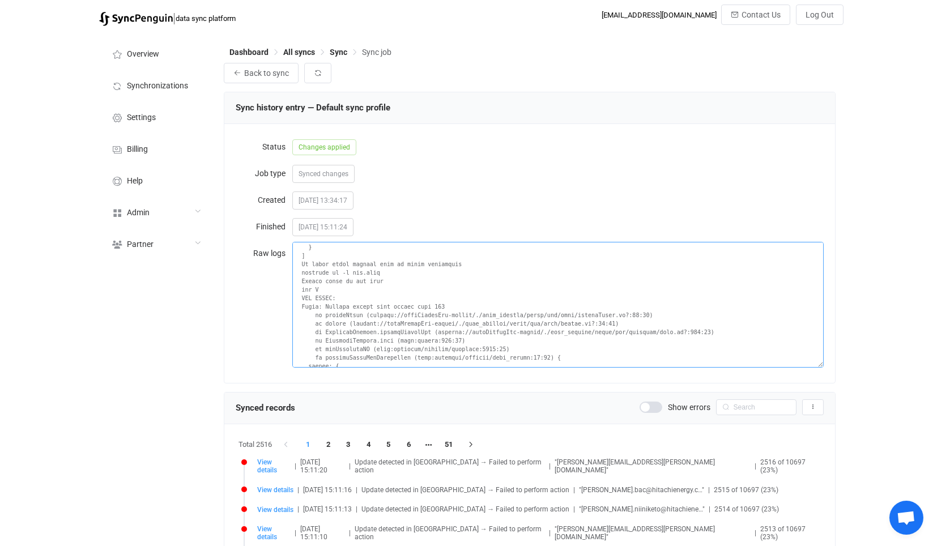
scroll to position [946581, 0]
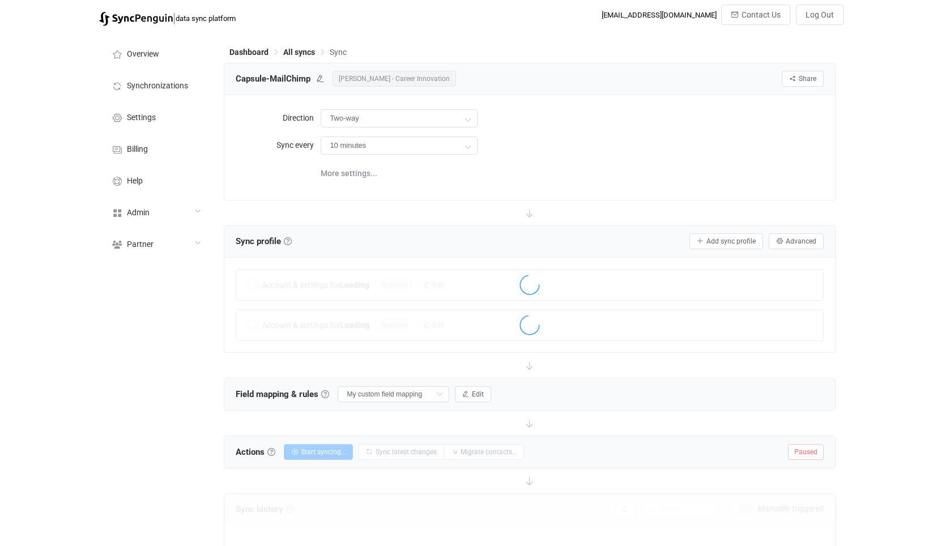
scroll to position [121, 0]
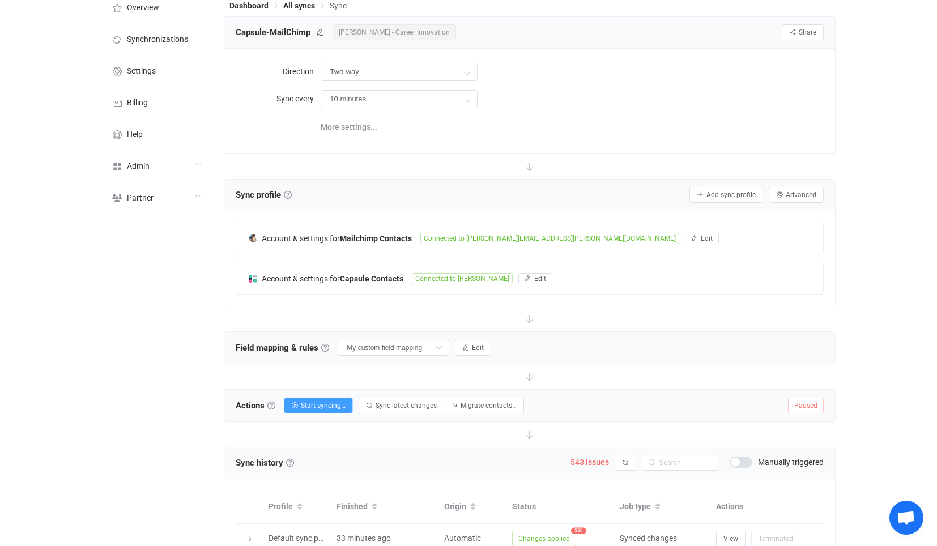
scroll to position [126, 0]
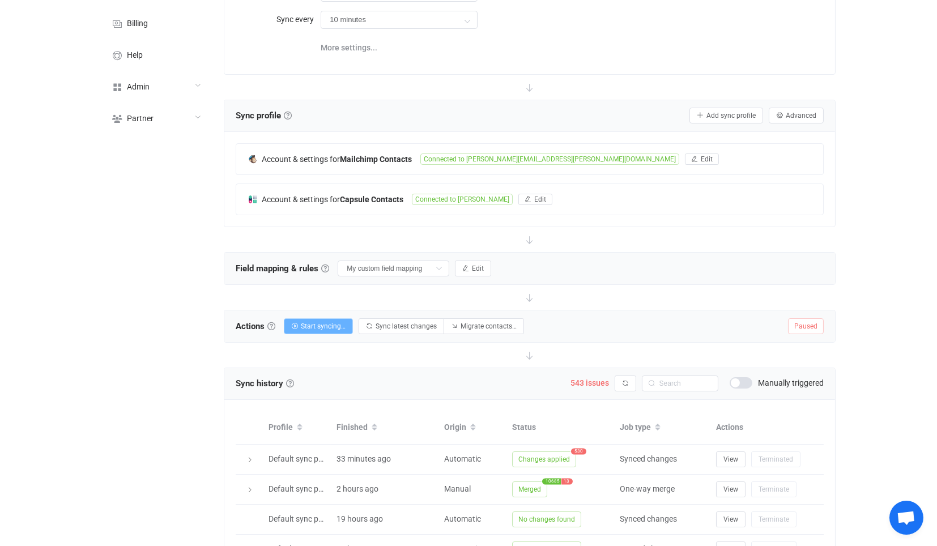
click at [298, 323] on icon "button" at bounding box center [294, 326] width 7 height 7
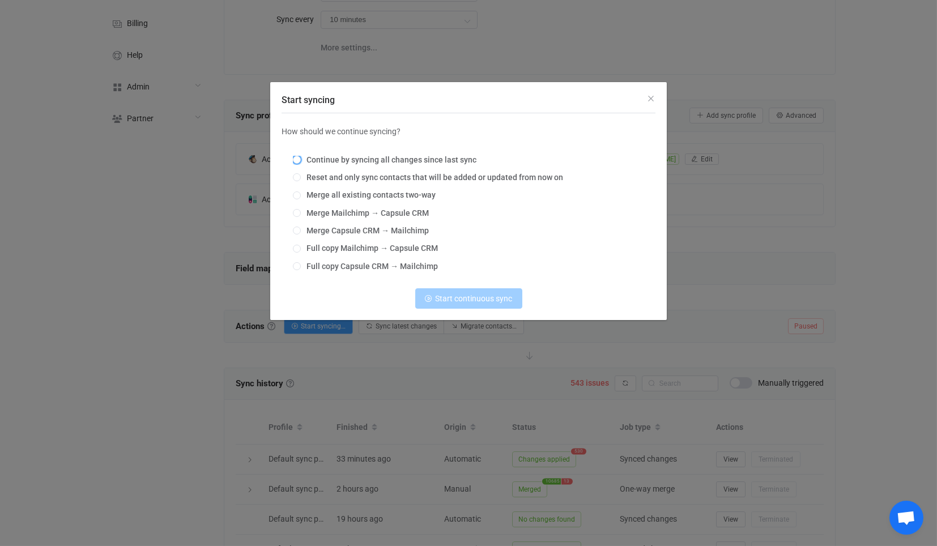
click at [361, 159] on span "Continue by syncing all changes since last sync" at bounding box center [389, 159] width 176 height 9
click at [301, 159] on input "Continue by syncing all changes since last sync" at bounding box center [297, 160] width 8 height 9
radio input "true"
click at [461, 299] on span "Continue syncing" at bounding box center [474, 298] width 61 height 9
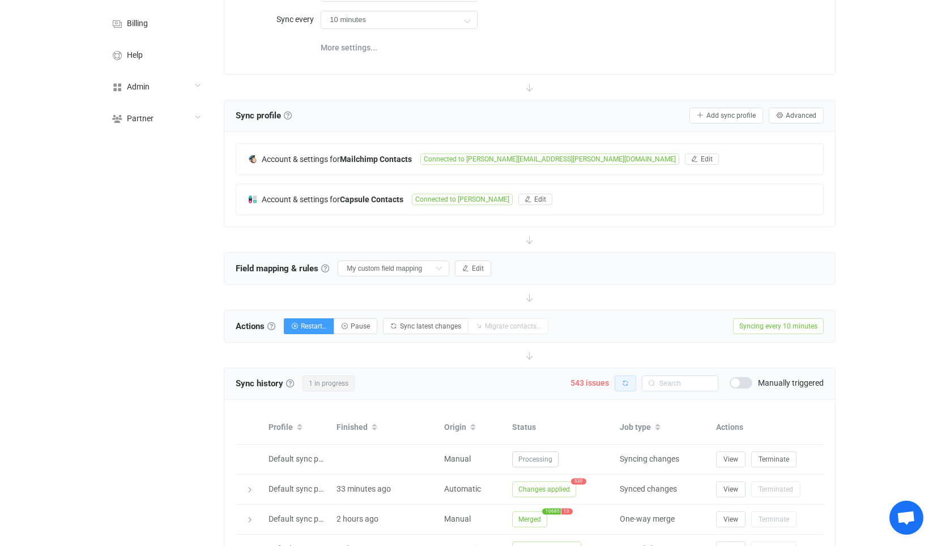
click at [627, 376] on button "button" at bounding box center [626, 384] width 22 height 16
click at [628, 376] on button "button" at bounding box center [626, 384] width 22 height 16
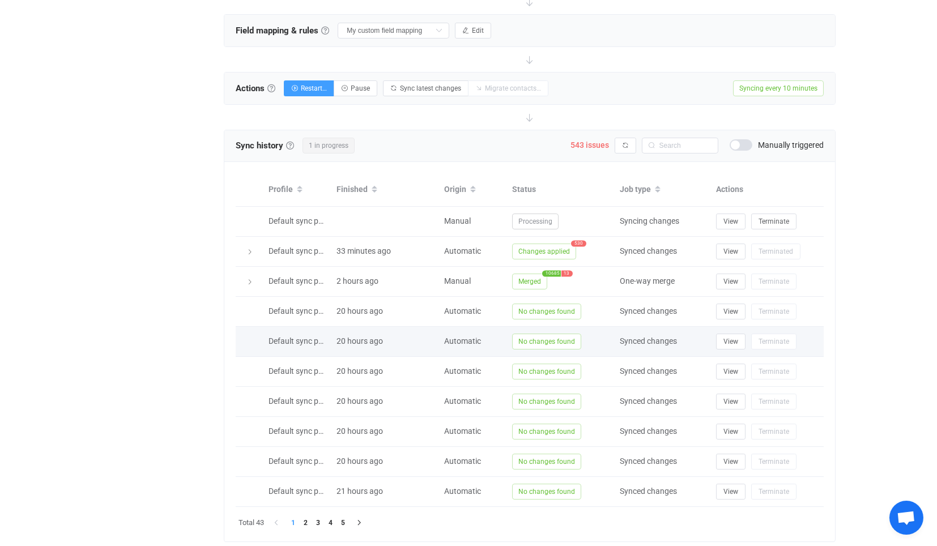
scroll to position [377, 0]
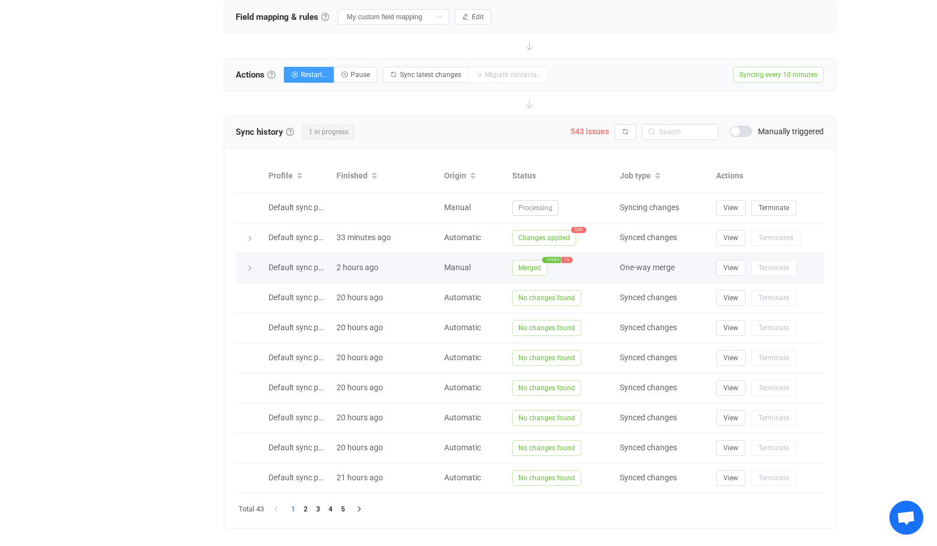
click at [529, 254] on td "Merged 10685 13" at bounding box center [560, 268] width 108 height 30
click at [526, 267] on span "Merged" at bounding box center [529, 268] width 35 height 16
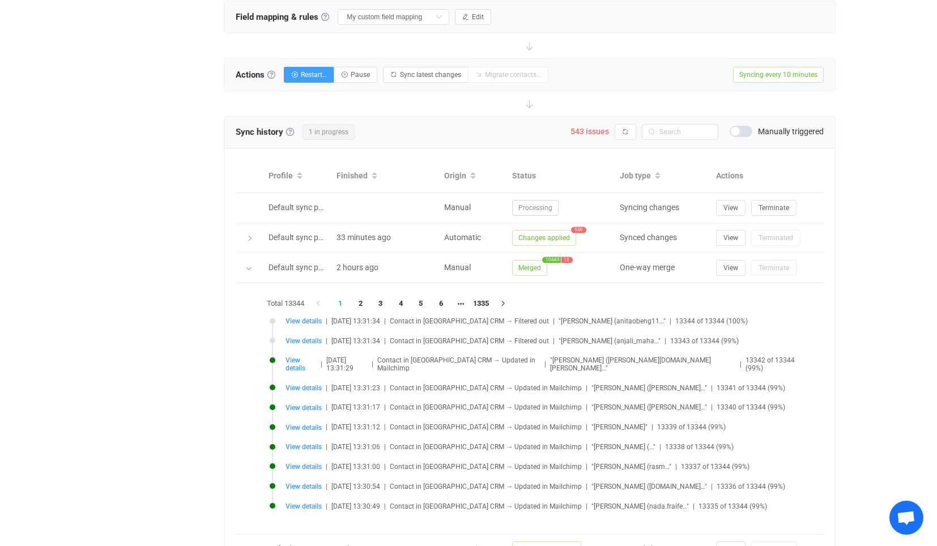
click at [284, 383] on div "View details | 2025-09-29 13:31:23 | Contact in Capsule CRM → Updated in Mailch…" at bounding box center [539, 387] width 538 height 8
click at [306, 366] on li "View details | 2025-09-29 13:31:29 | Contact in Capsule CRM → Updated in Mailch…" at bounding box center [539, 370] width 538 height 27
click at [306, 369] on li "View details | 2025-09-29 13:31:29 | Contact in Capsule CRM → Updated in Mailch…" at bounding box center [539, 370] width 538 height 27
click at [307, 384] on span "View details" at bounding box center [303, 388] width 36 height 8
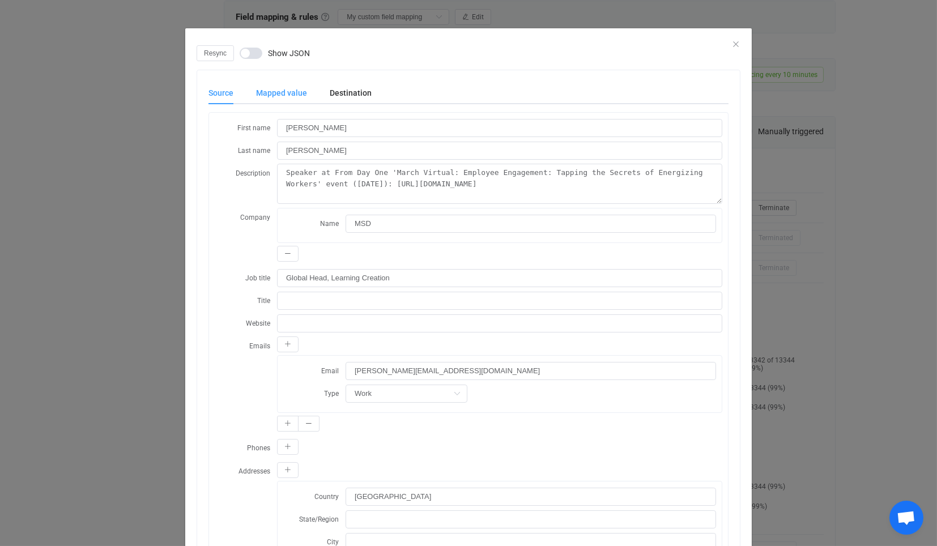
click at [295, 94] on div "Mapped value" at bounding box center [282, 93] width 74 height 23
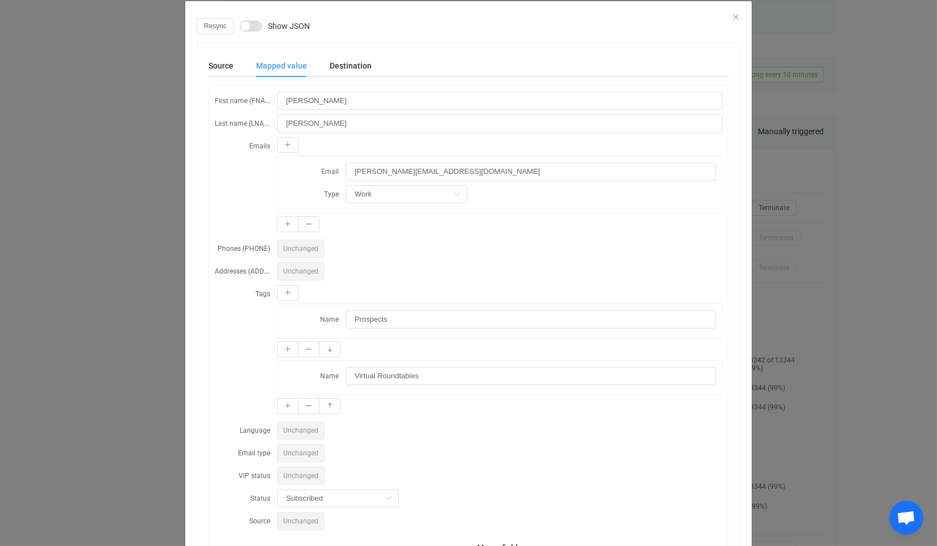
scroll to position [0, 0]
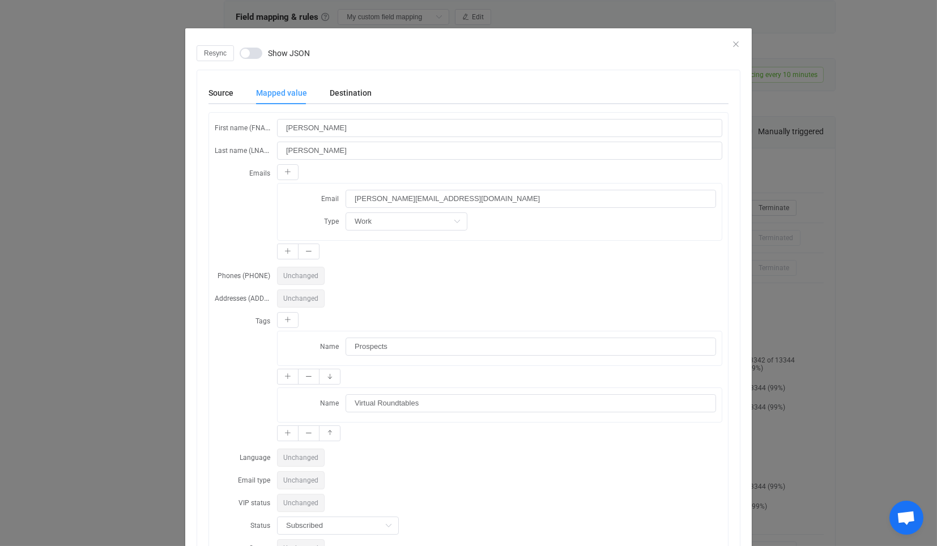
click at [132, 176] on div "Resync Show JSON Source Mapped value Destination First name Theresa Last name Z…" at bounding box center [468, 273] width 937 height 546
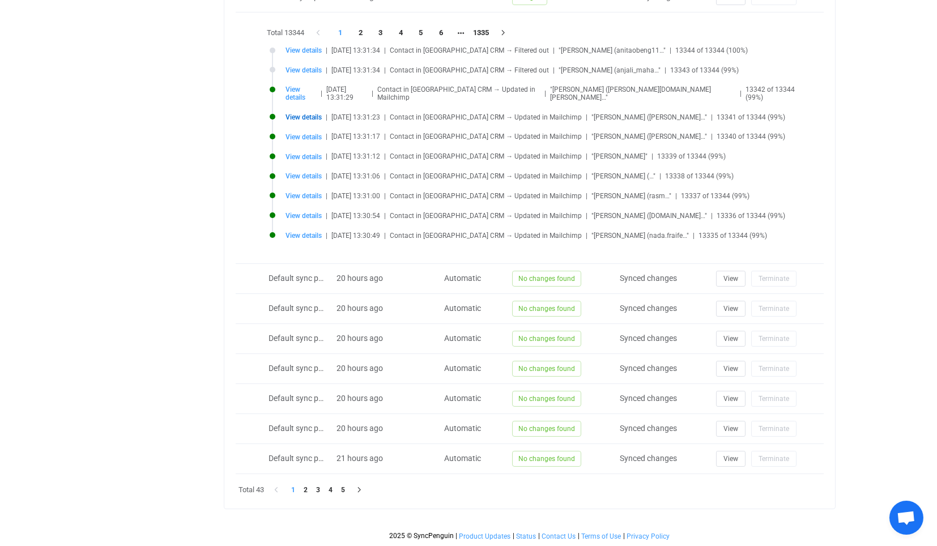
scroll to position [336, 0]
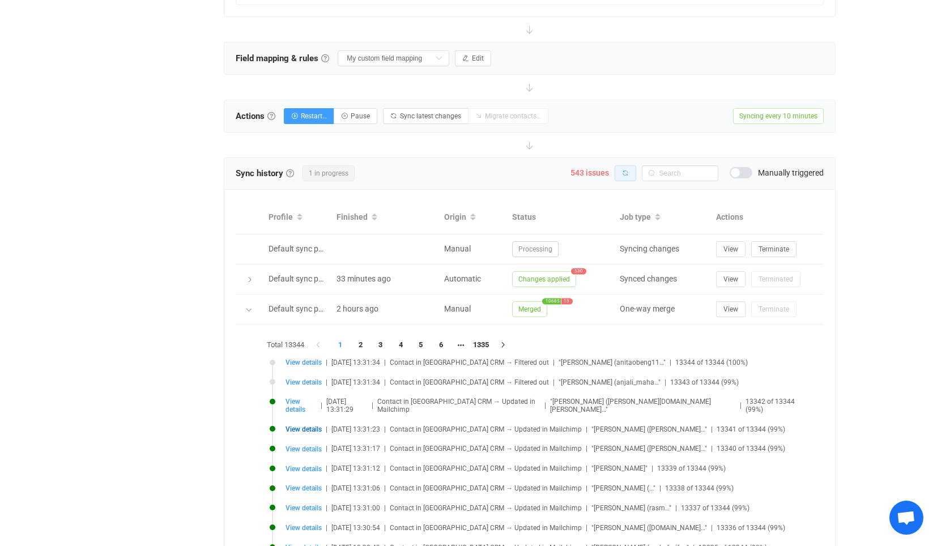
click at [626, 170] on icon "button" at bounding box center [625, 173] width 7 height 7
click at [635, 175] on button "button" at bounding box center [626, 173] width 22 height 16
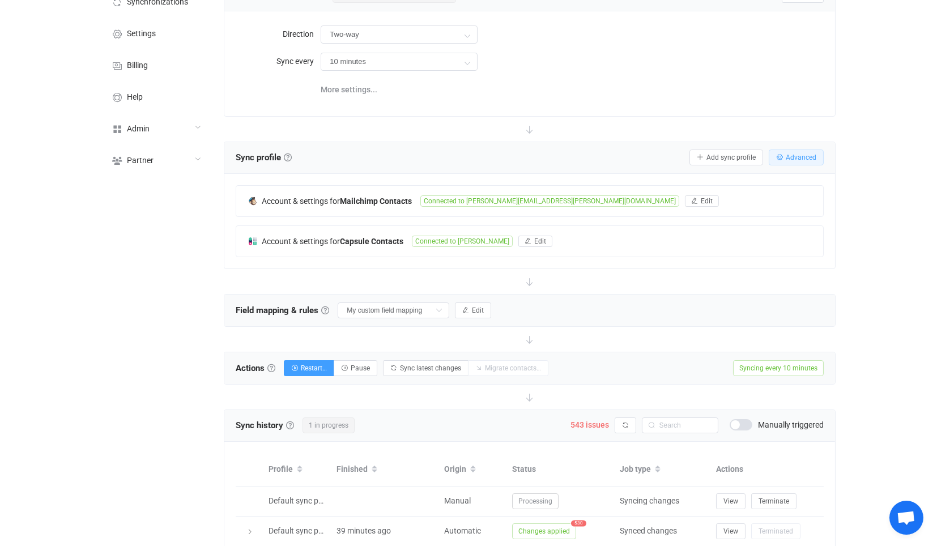
drag, startPoint x: 805, startPoint y: 163, endPoint x: 804, endPoint y: 156, distance: 7.5
click at [805, 162] on button "Advanced" at bounding box center [796, 158] width 55 height 16
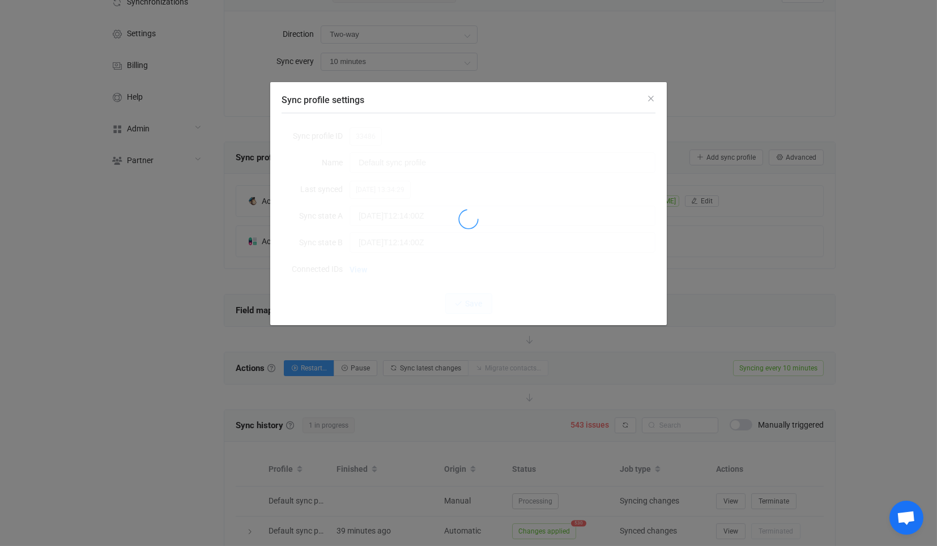
click at [804, 156] on div "Sync profile settings Sync profile ID 33486 Name Default sync profile Last sync…" at bounding box center [468, 273] width 937 height 546
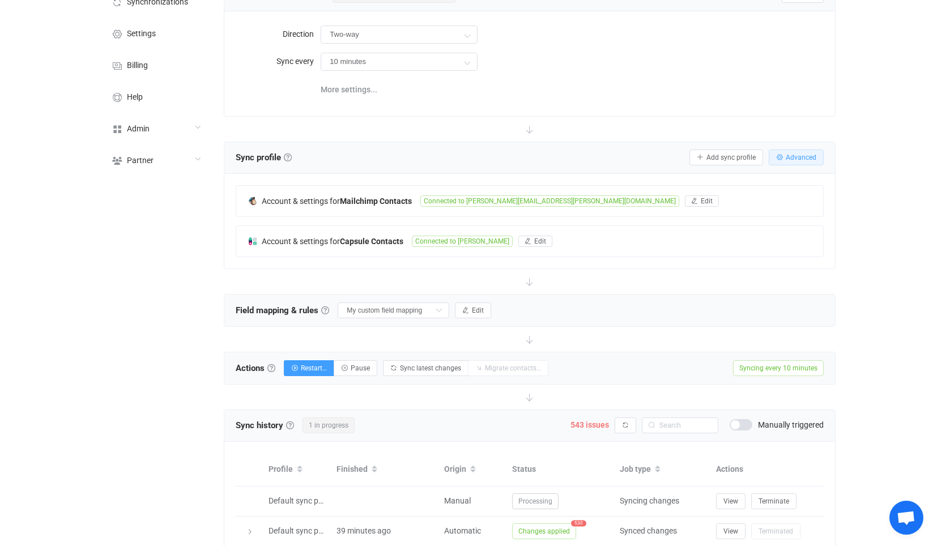
click at [795, 154] on span "Advanced" at bounding box center [801, 158] width 31 height 8
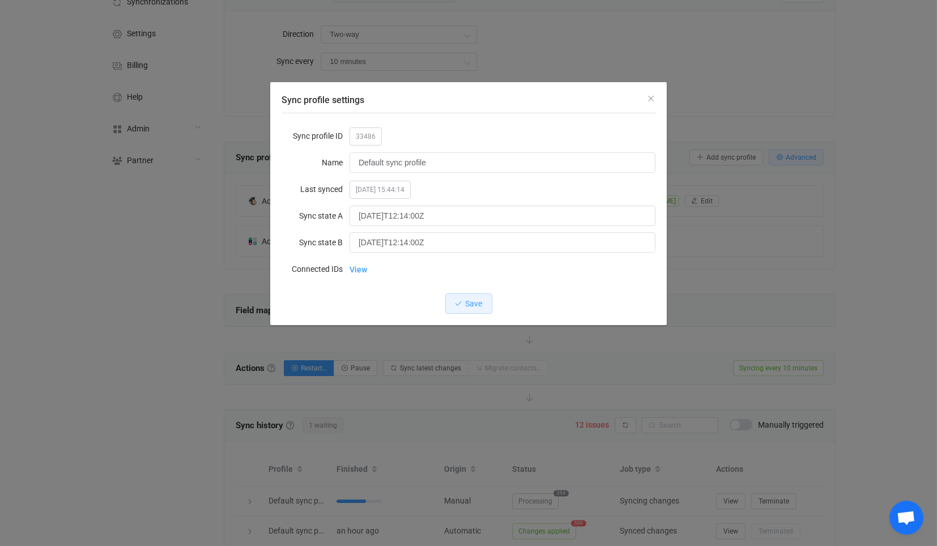
type input "2025-09-29T12:44:15.343Z"
type input "2025-09-29T12:44:23.987Z"
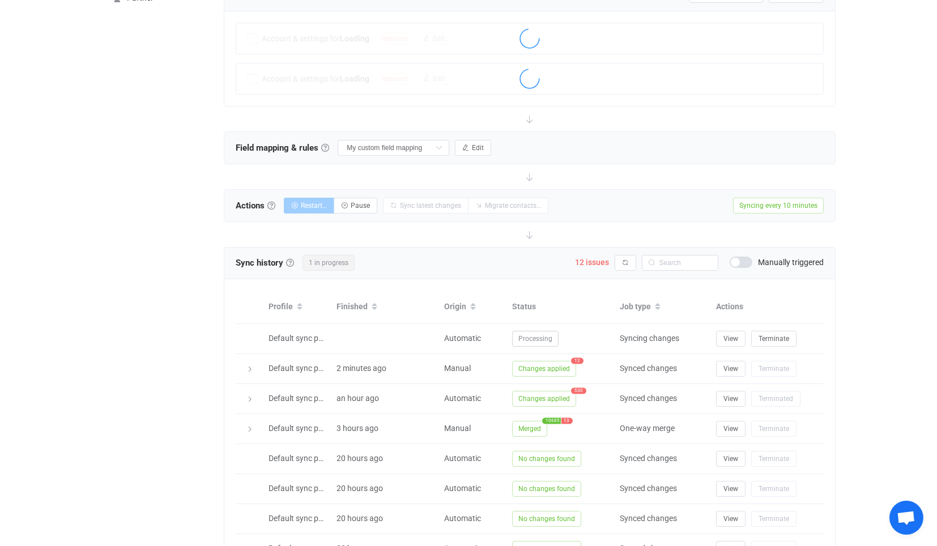
scroll to position [247, 0]
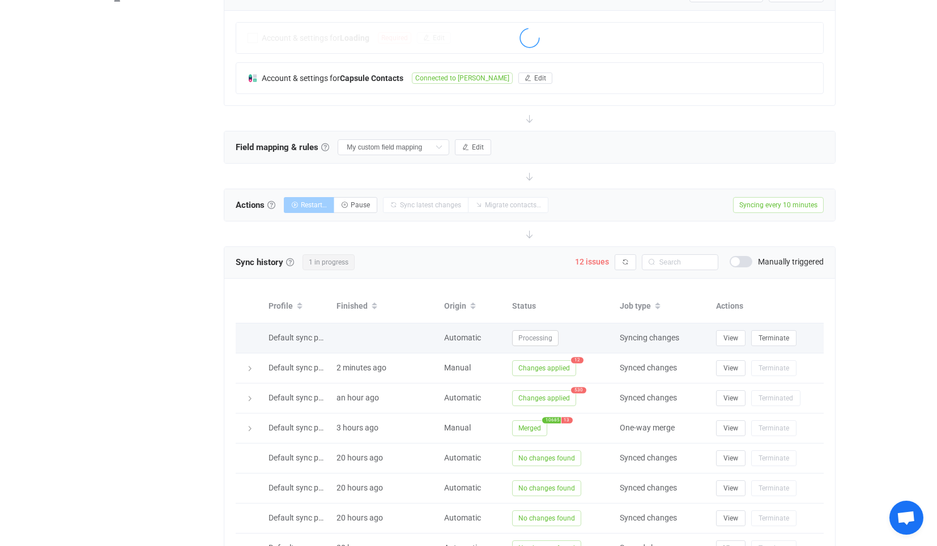
click at [586, 339] on div "Processing" at bounding box center [560, 338] width 108 height 16
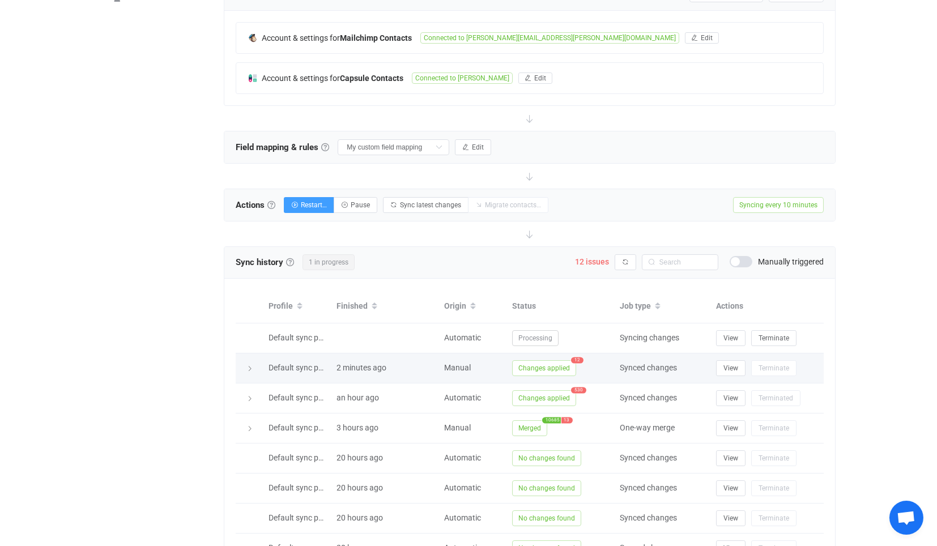
click at [543, 377] on td "Changes applied 12" at bounding box center [560, 368] width 108 height 30
click at [538, 366] on span "Changes applied" at bounding box center [544, 368] width 64 height 16
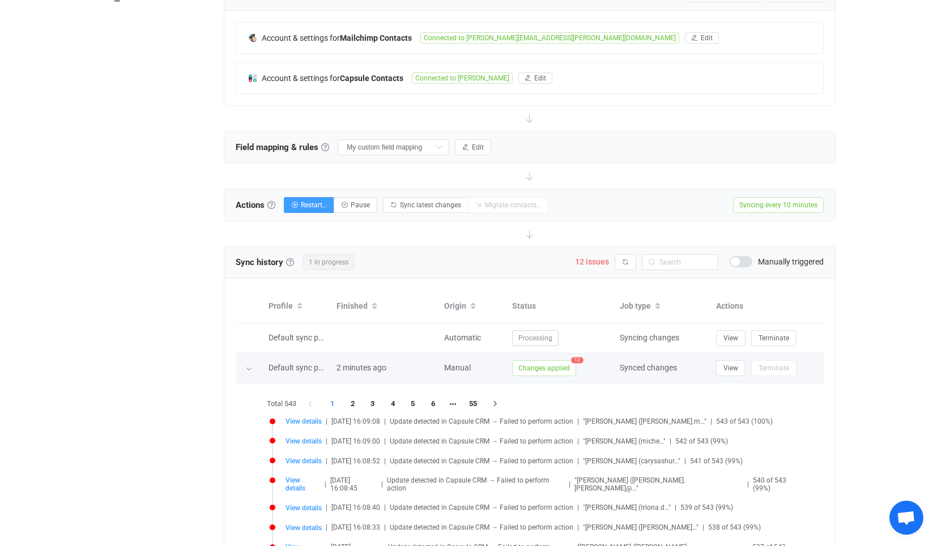
click at [539, 363] on span "Changes applied" at bounding box center [544, 368] width 64 height 16
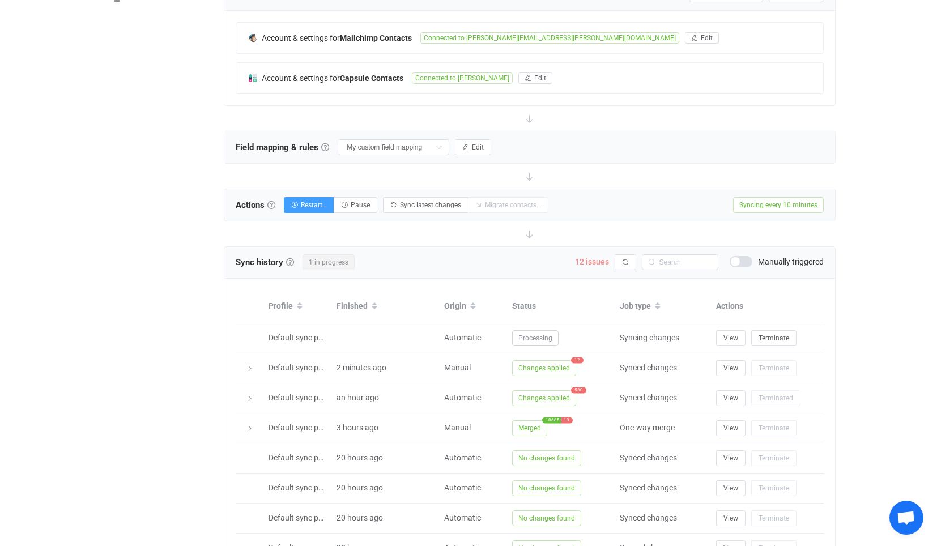
click at [597, 257] on span "12 issues" at bounding box center [592, 261] width 34 height 9
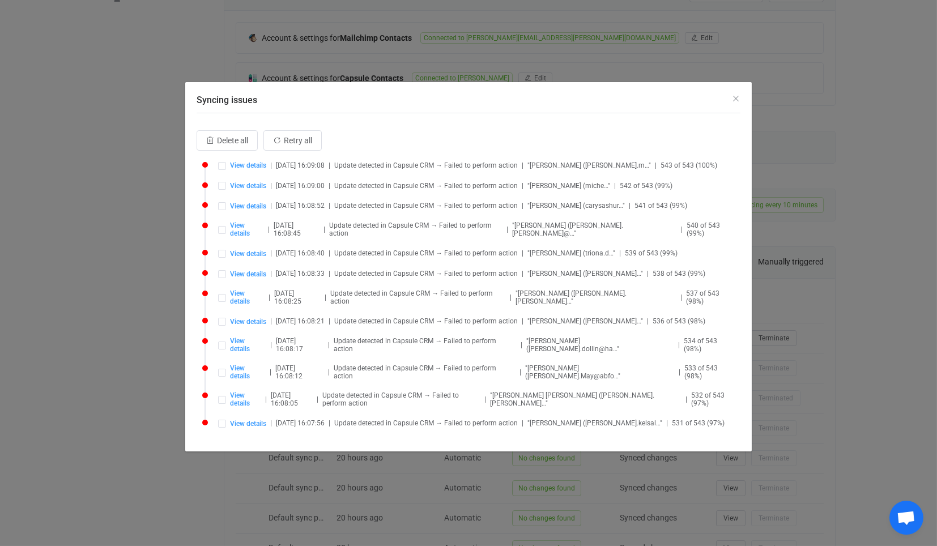
click at [251, 216] on li "View details | [DATE] 16:08:52 | Update detected in [GEOGRAPHIC_DATA] CRM → Fai…" at bounding box center [471, 212] width 538 height 20
click at [251, 223] on span "View details" at bounding box center [247, 229] width 34 height 16
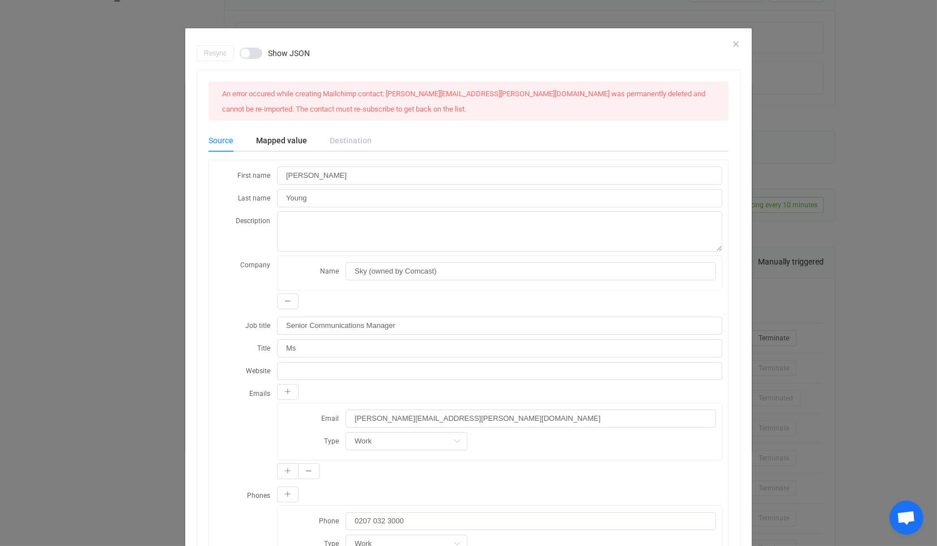
click at [108, 221] on div "Resync Show JSON An error occured while creating Mailchimp contact: [PERSON_NAM…" at bounding box center [468, 273] width 937 height 546
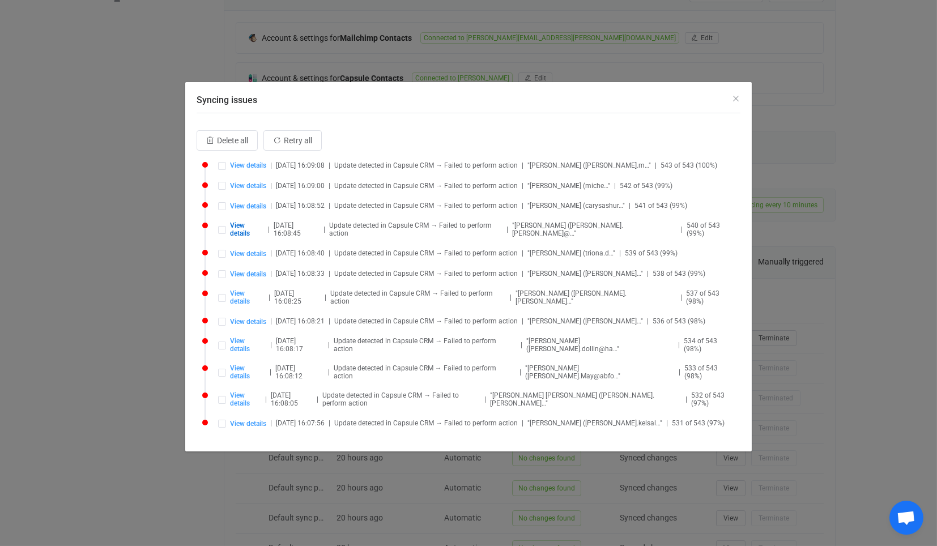
click at [849, 415] on div "Syncing issues Delete all Retry all View details | [DATE] 16:09:08 | Update det…" at bounding box center [468, 273] width 937 height 546
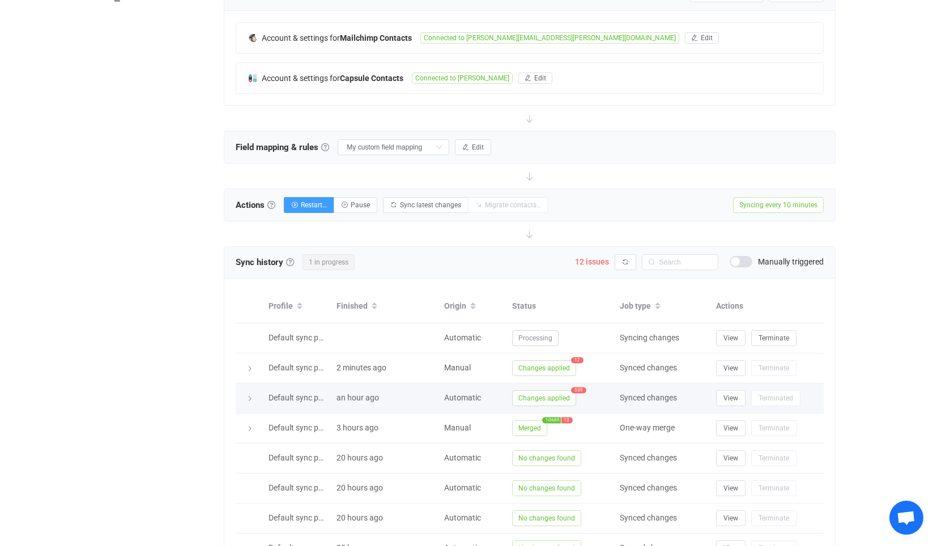
click at [531, 395] on span "Changes applied" at bounding box center [544, 398] width 64 height 16
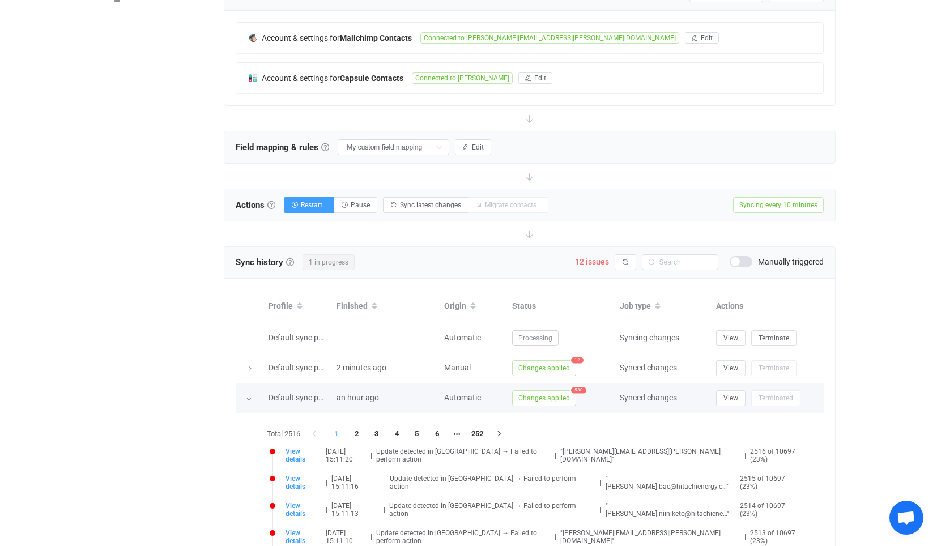
click at [541, 392] on span "Changes applied" at bounding box center [544, 398] width 64 height 16
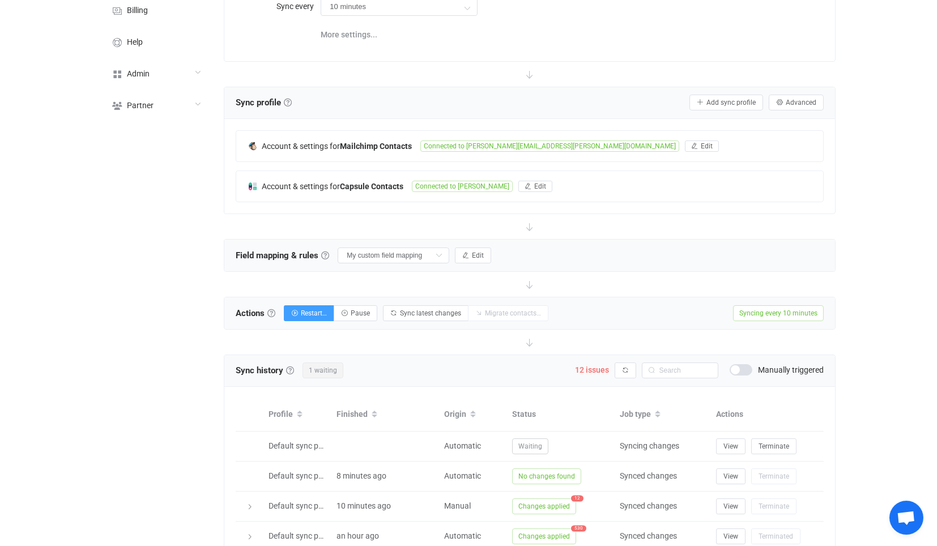
scroll to position [184, 0]
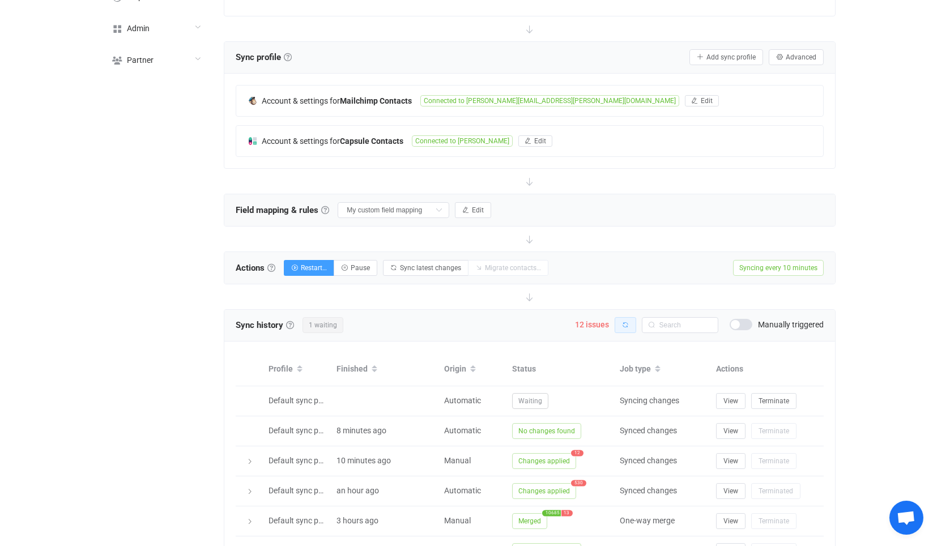
click at [624, 323] on icon "button" at bounding box center [625, 325] width 7 height 7
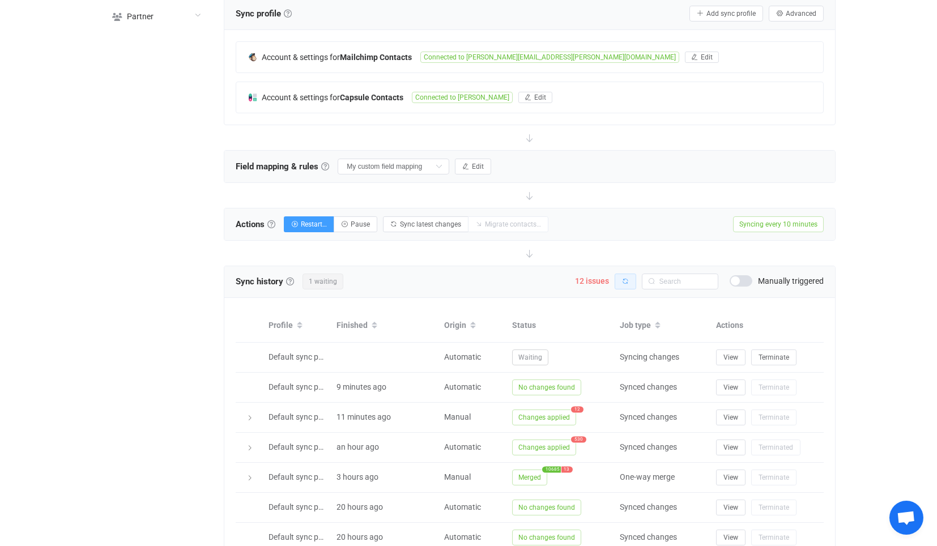
scroll to position [247, 0]
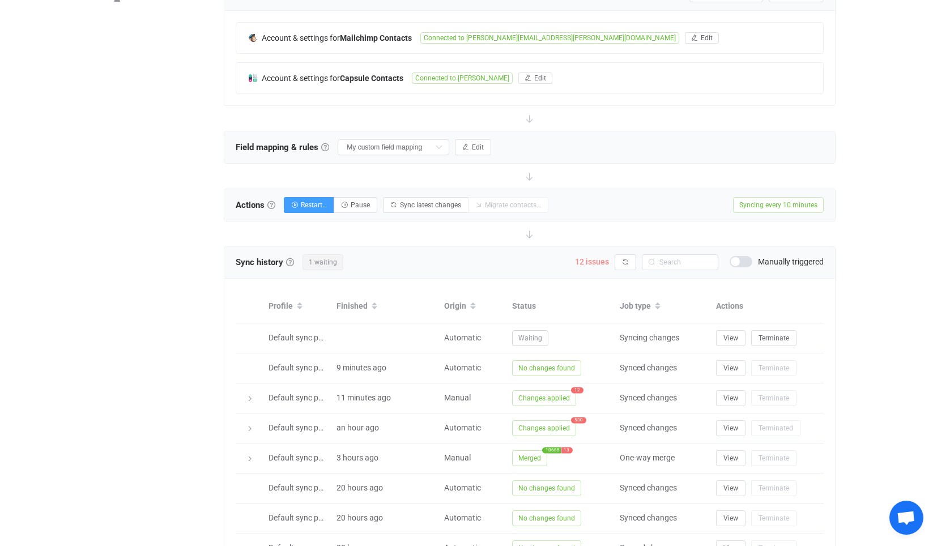
click at [590, 257] on span "12 issues" at bounding box center [592, 261] width 34 height 9
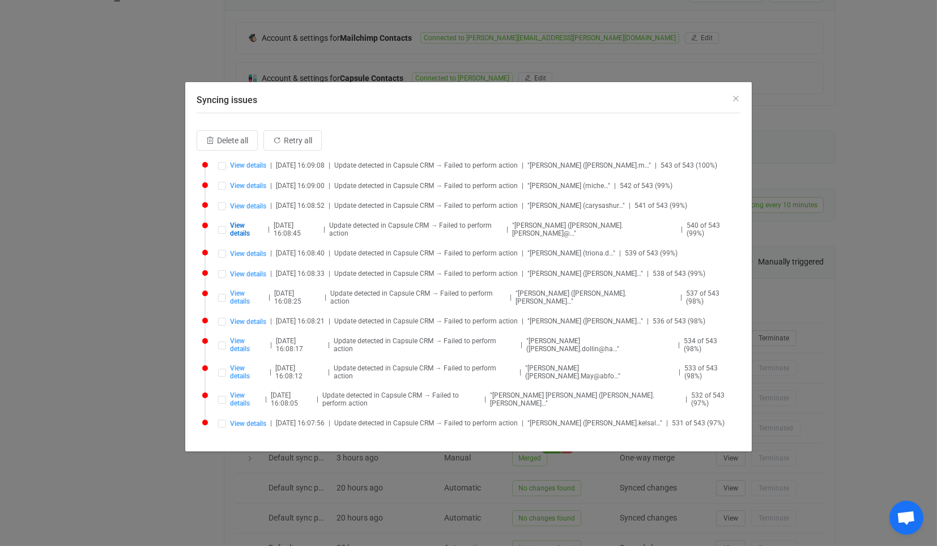
click at [256, 289] on span "View details" at bounding box center [247, 297] width 35 height 16
type input "[PERSON_NAME]"
type input "Mortlock"
type input "[PERSON_NAME]"
type input "VP Digital Solutions and Customer Engagement Transformation"
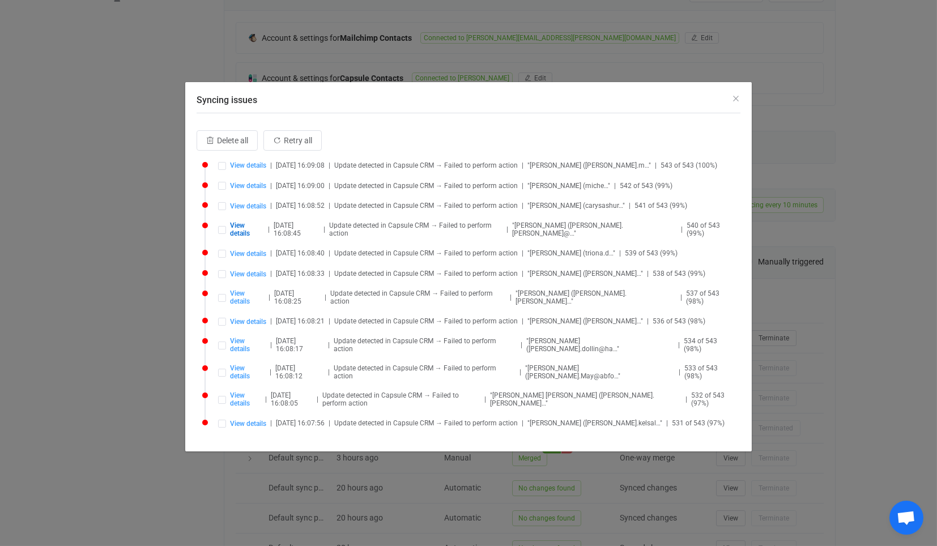
type input "[PERSON_NAME][EMAIL_ADDRESS][DOMAIN_NAME]"
type input "[PHONE_NUMBER]"
type input "[GEOGRAPHIC_DATA]"
type input "NY"
type input "Pittsford"
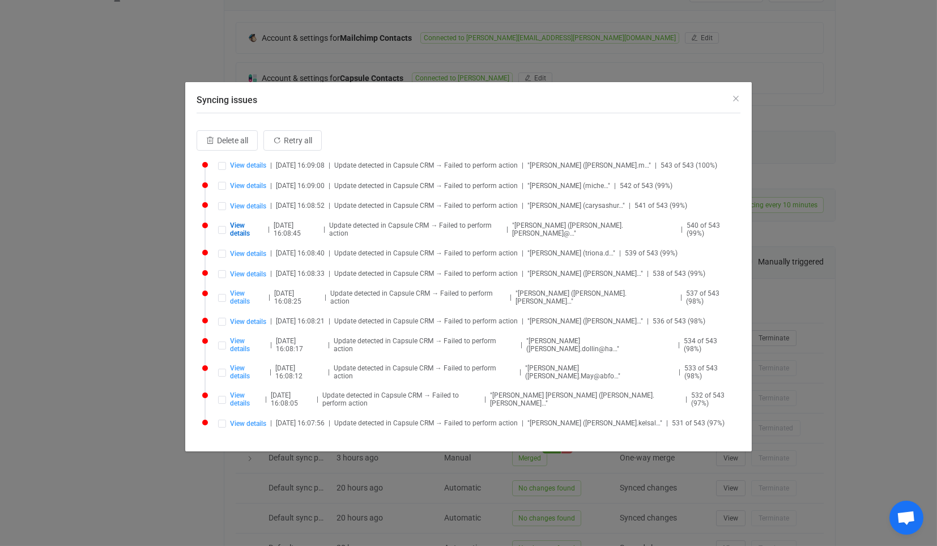
type input "14534"
type input "[STREET_ADDRESS][PERSON_NAME]"
type input "Mansion Data Systems ([DATE])"
type input "[PERSON_NAME]"
type input "Mansion Data Systems ([DATE])"
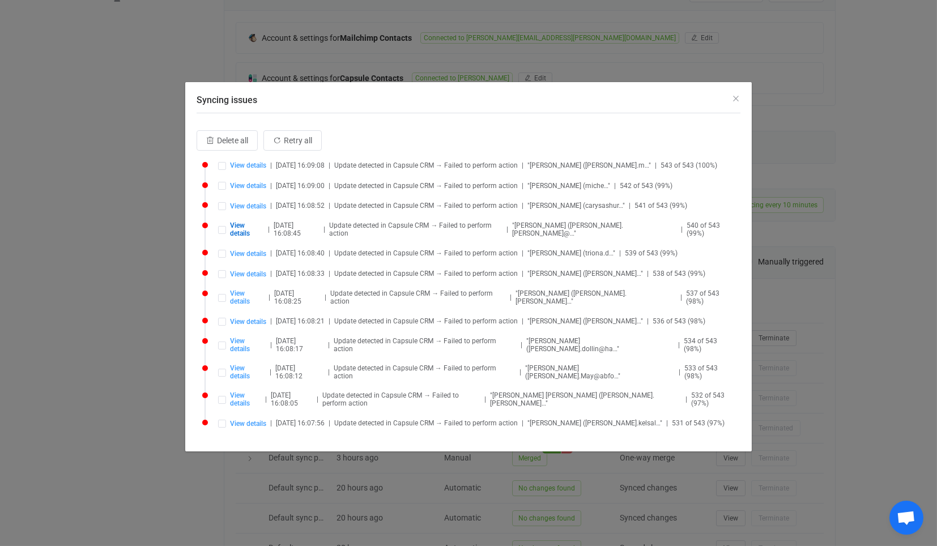
type input "239915230"
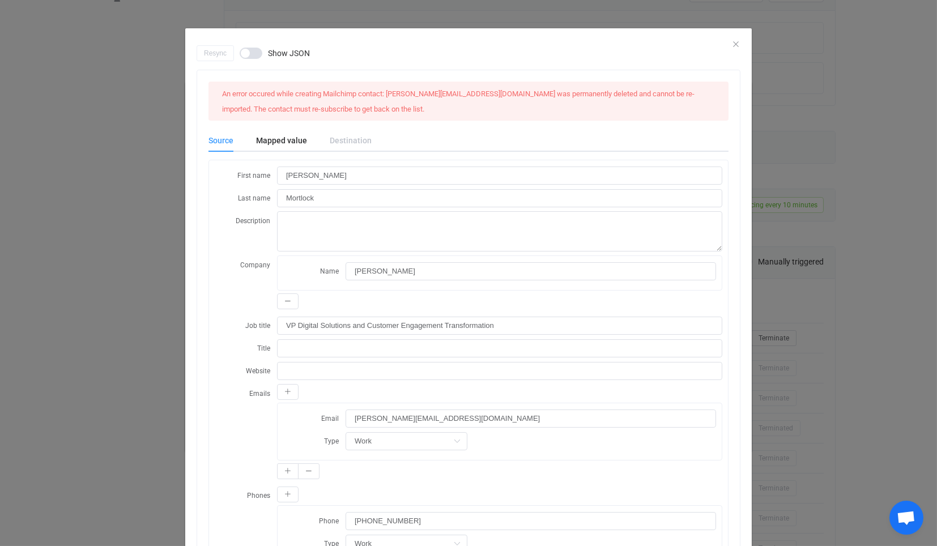
click at [99, 279] on div "Resync Show JSON An error occured while creating Mailchimp contact: [PERSON_NAM…" at bounding box center [468, 273] width 937 height 546
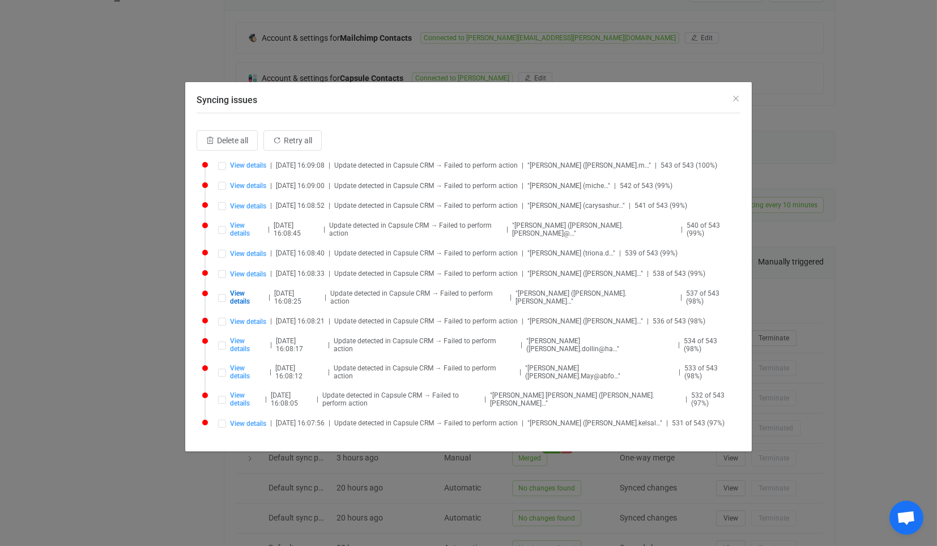
click at [844, 272] on div "Syncing issues Delete all Retry all View details | [DATE] 16:09:08 | Update det…" at bounding box center [468, 273] width 937 height 546
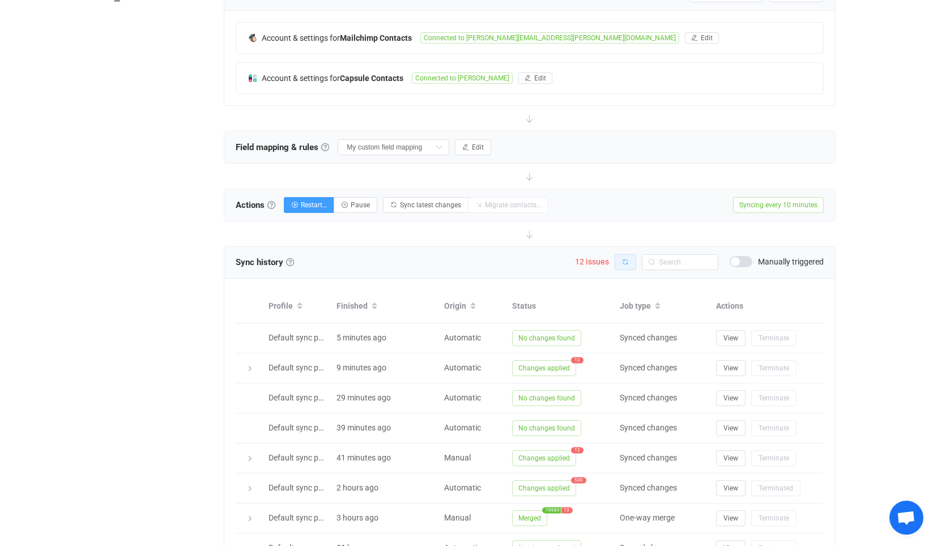
click at [627, 258] on div "Sync history History Sync history All sync executions are recorded in the sync …" at bounding box center [529, 263] width 610 height 32
click at [628, 259] on icon "button" at bounding box center [625, 262] width 7 height 7
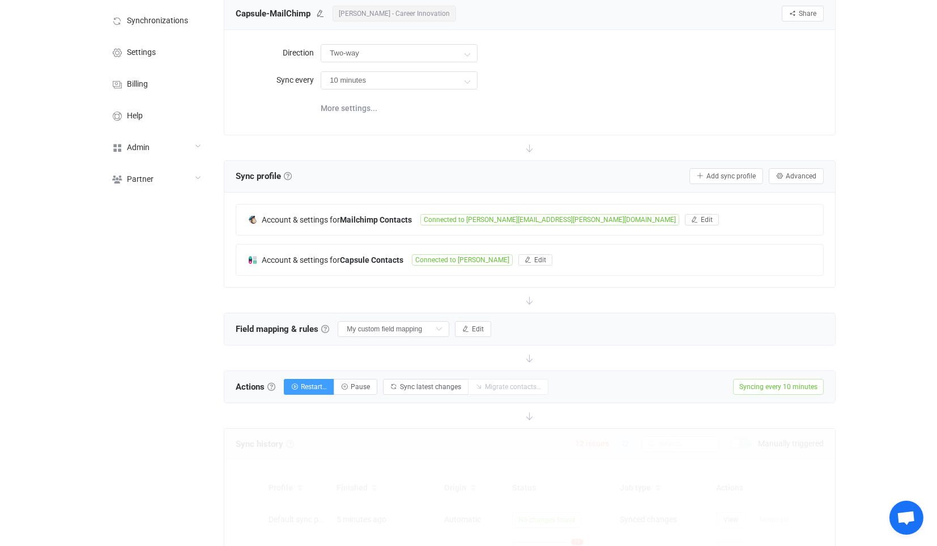
scroll to position [0, 0]
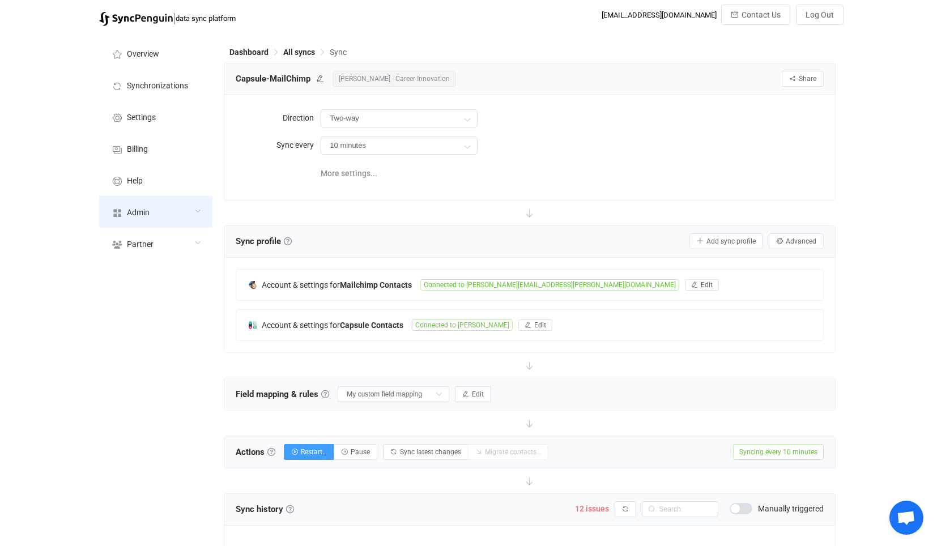
drag, startPoint x: 154, startPoint y: 214, endPoint x: 167, endPoint y: 224, distance: 16.2
click at [155, 214] on div "Admin" at bounding box center [155, 212] width 113 height 32
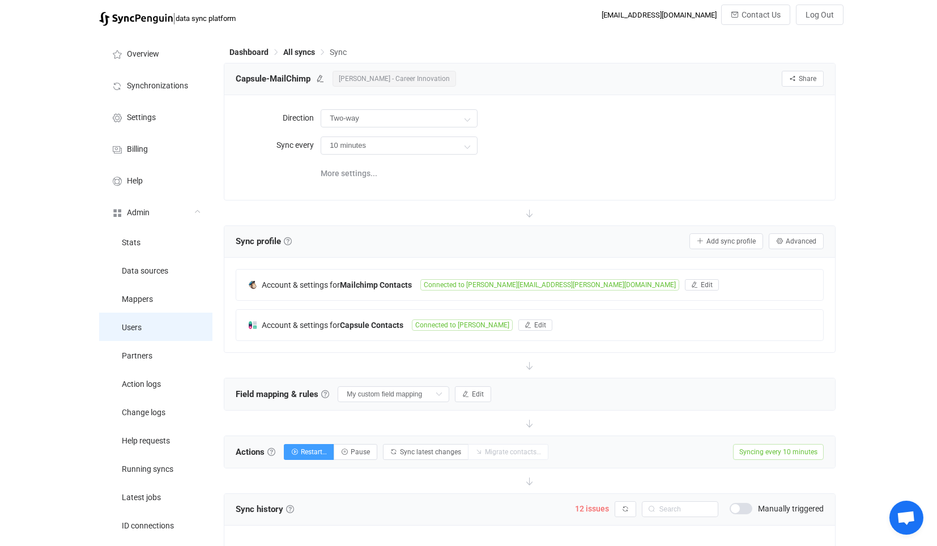
click at [185, 321] on li "Users" at bounding box center [155, 327] width 113 height 28
